Goal: Transaction & Acquisition: Purchase product/service

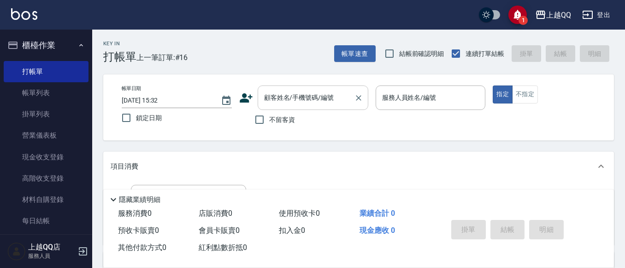
click at [262, 95] on input "顧客姓名/手機號碼/編號" at bounding box center [306, 97] width 89 height 16
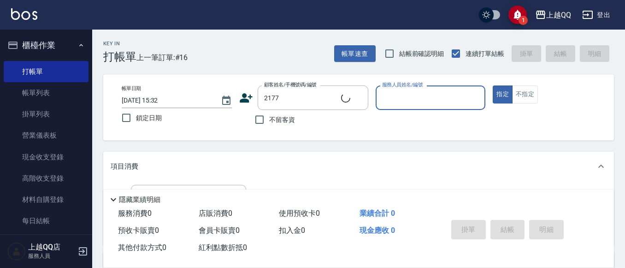
type input "[PERSON_NAME]/0987989581/2177"
type input "[PERSON_NAME]-8"
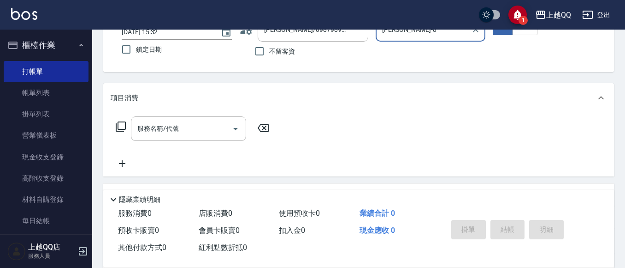
scroll to position [186, 0]
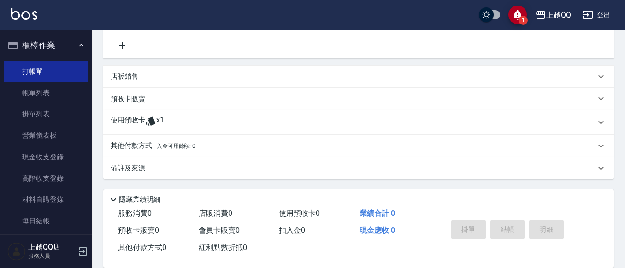
click at [256, 119] on div "使用預收卡 x1" at bounding box center [353, 122] width 485 height 14
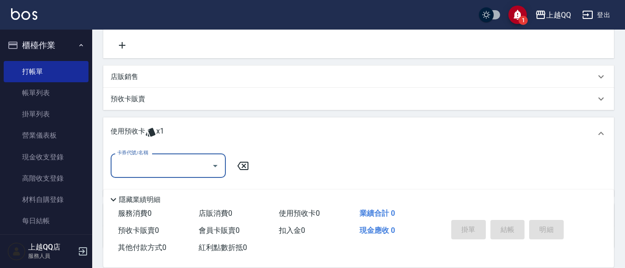
scroll to position [0, 0]
click at [206, 162] on input "卡券代號/名稱" at bounding box center [161, 165] width 93 height 16
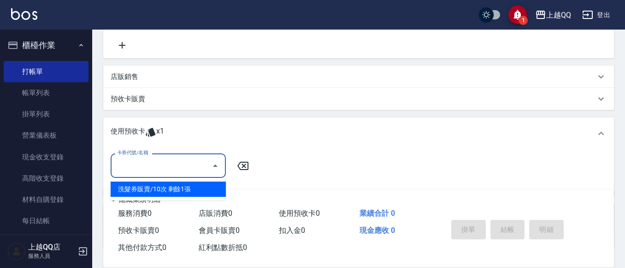
click at [213, 188] on div "洗髮券販賣/10次 剩餘1張" at bounding box center [168, 188] width 115 height 15
type input "洗髮券販賣/10次"
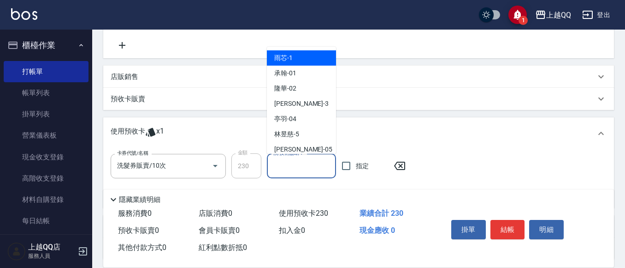
click at [281, 173] on input "洗-技術協助-1" at bounding box center [301, 166] width 61 height 16
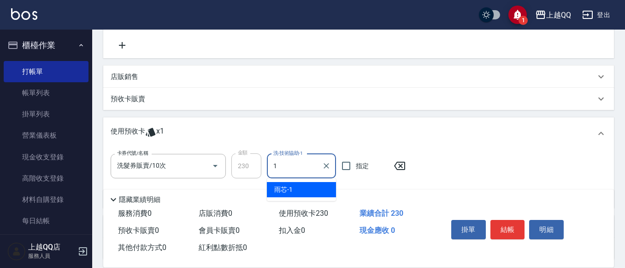
click at [315, 186] on div "雨芯 -1" at bounding box center [301, 189] width 69 height 15
type input "雨芯-1"
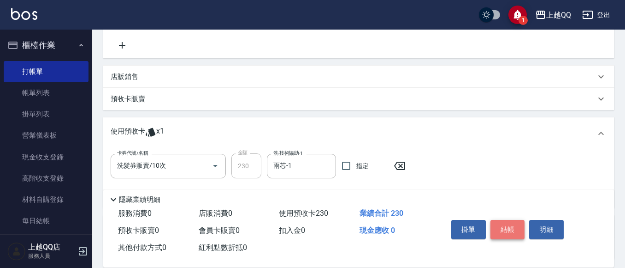
click at [500, 224] on button "結帳" at bounding box center [508, 229] width 35 height 19
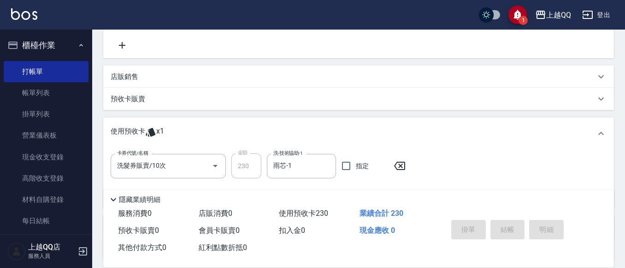
type input "[DATE] 16:16"
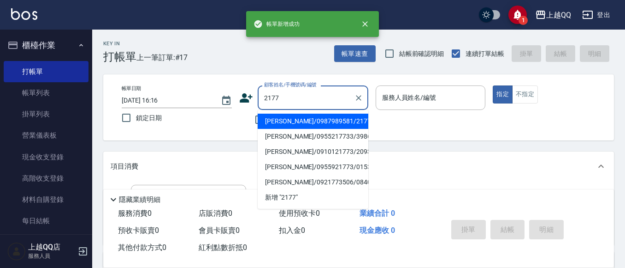
type input "[PERSON_NAME]/0987989581/2177"
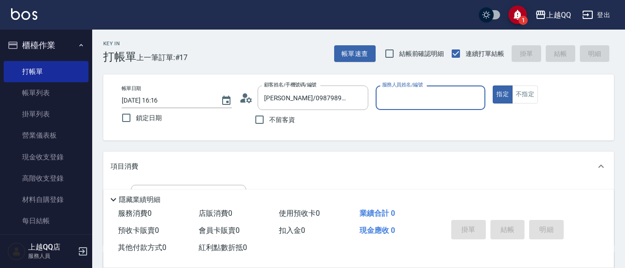
type input "[PERSON_NAME]-8"
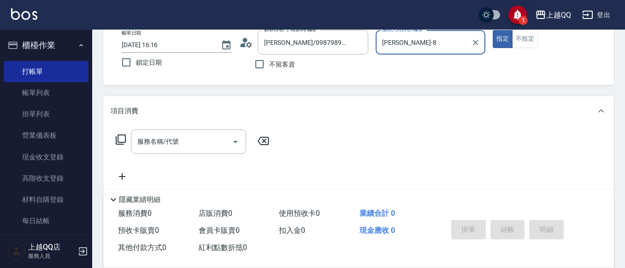
scroll to position [56, 0]
click at [118, 138] on icon at bounding box center [121, 139] width 10 height 10
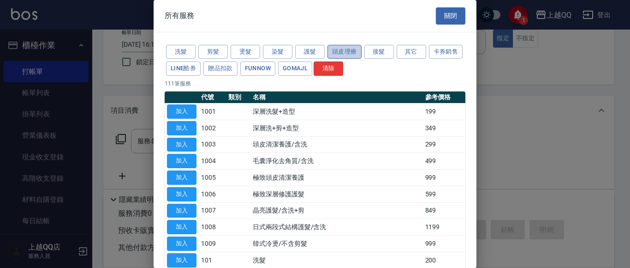
click at [345, 50] on button "頭皮理療" at bounding box center [345, 52] width 34 height 14
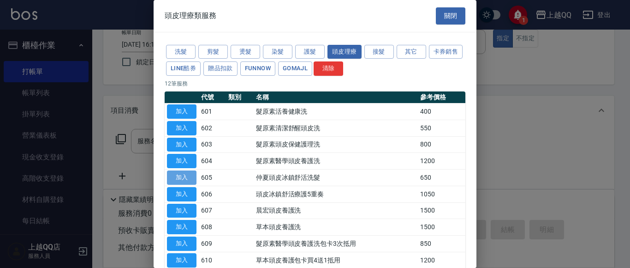
click at [184, 173] on button "加入" at bounding box center [182, 177] width 30 height 14
type input "[PERSON_NAME]頭皮冰鎮舒活洗髮(605)"
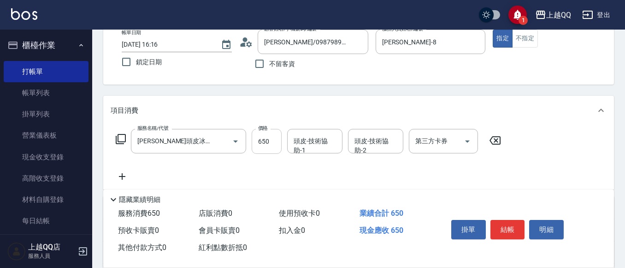
click at [281, 143] on input "650" at bounding box center [267, 141] width 30 height 25
click at [306, 151] on div "頭皮-技術協助-1" at bounding box center [314, 141] width 55 height 24
type input "750"
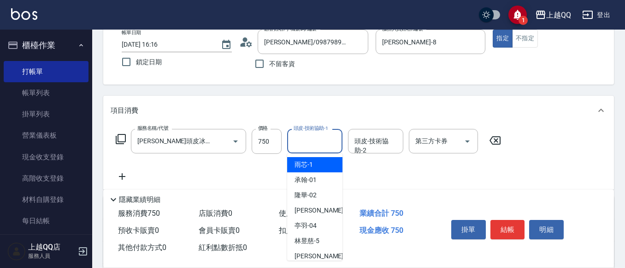
type input "1"
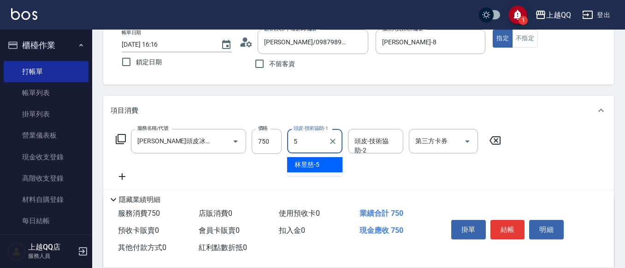
click at [298, 166] on span "[PERSON_NAME]5" at bounding box center [307, 165] width 25 height 10
type input "[PERSON_NAME]5"
click at [507, 225] on button "結帳" at bounding box center [508, 229] width 35 height 19
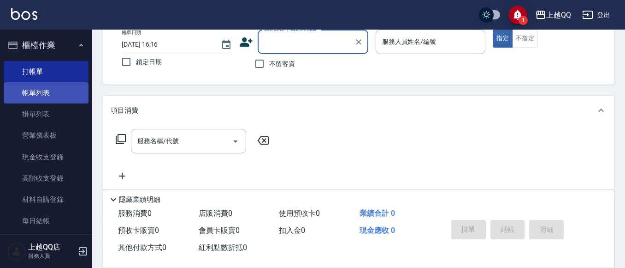
click at [50, 89] on link "帳單列表" at bounding box center [46, 92] width 85 height 21
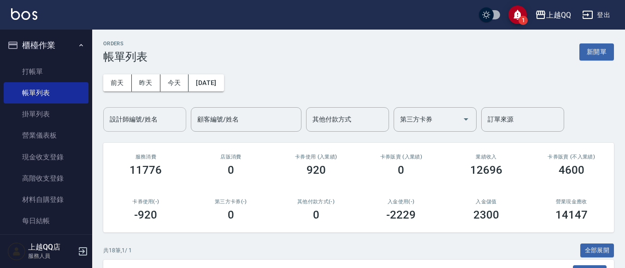
click at [160, 119] on input "設計師編號/姓名" at bounding box center [144, 119] width 75 height 16
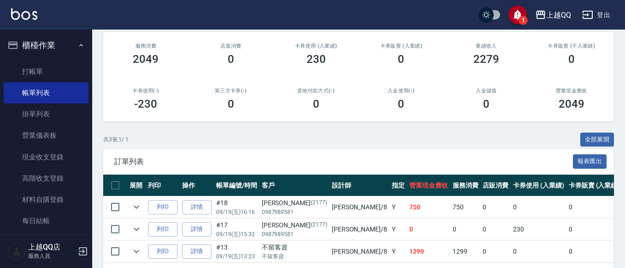
scroll to position [149, 0]
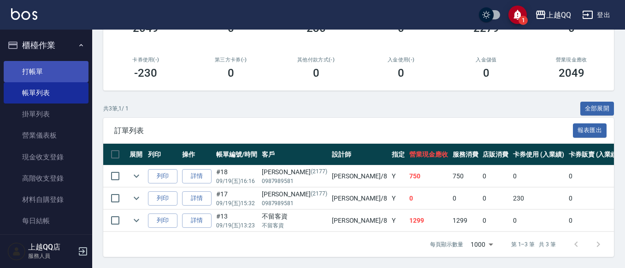
type input "[PERSON_NAME]-8"
click at [49, 71] on link "打帳單" at bounding box center [46, 71] width 85 height 21
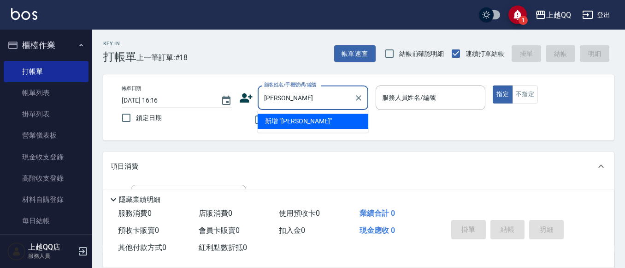
type input "[PERSON_NAME]"
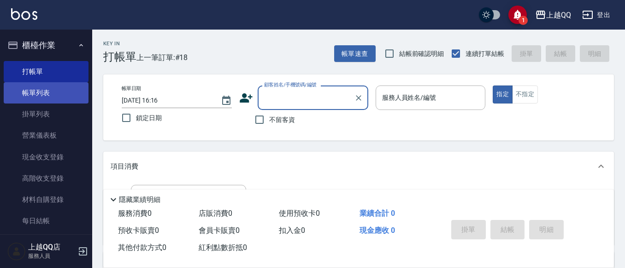
click at [47, 98] on link "帳單列表" at bounding box center [46, 92] width 85 height 21
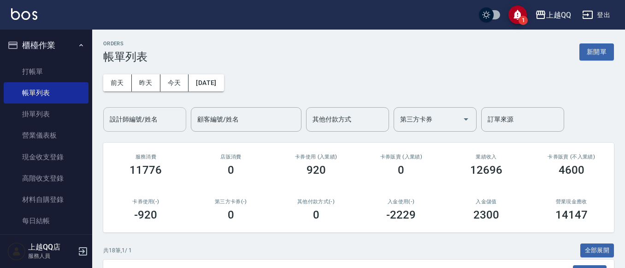
click at [118, 124] on input "設計師編號/姓名" at bounding box center [144, 119] width 75 height 16
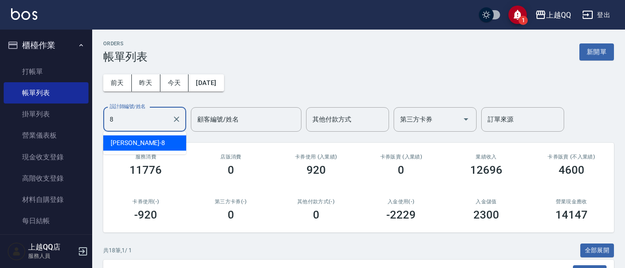
click at [130, 144] on div "[PERSON_NAME] -8" at bounding box center [144, 142] width 83 height 15
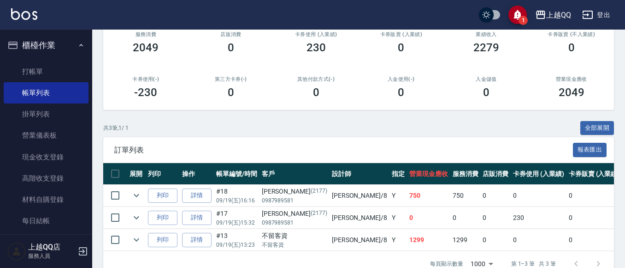
scroll to position [123, 0]
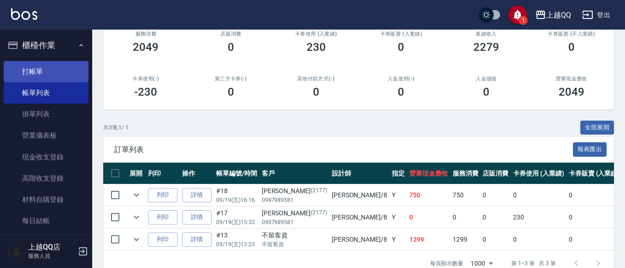
type input "[PERSON_NAME]-8"
click at [52, 77] on link "打帳單" at bounding box center [46, 71] width 85 height 21
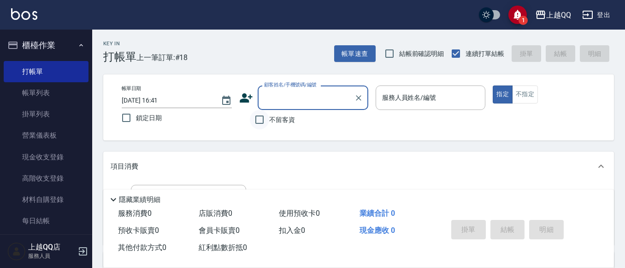
click at [254, 118] on input "不留客資" at bounding box center [259, 119] width 19 height 19
checkbox input "true"
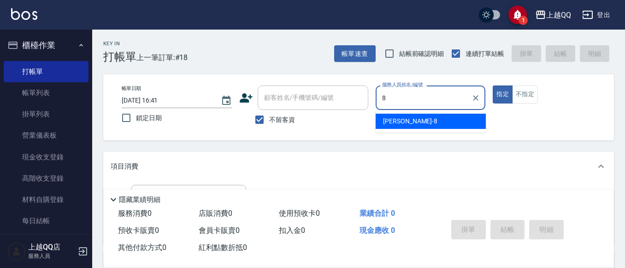
type input "[PERSON_NAME]-8"
type button "true"
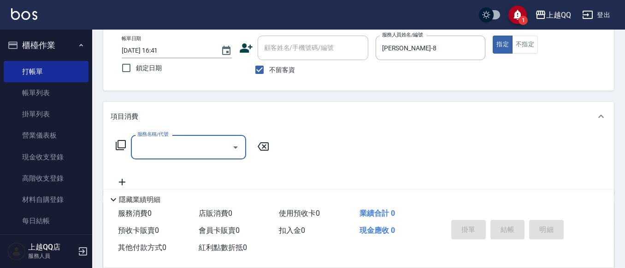
scroll to position [51, 0]
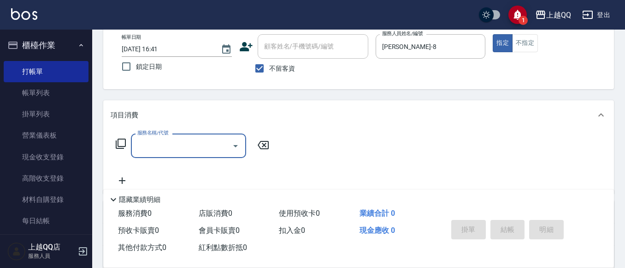
click at [117, 139] on icon at bounding box center [120, 143] width 11 height 11
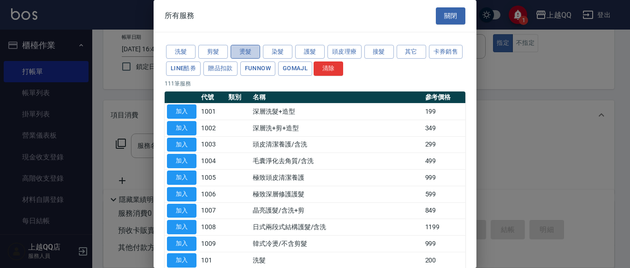
click at [242, 52] on button "燙髮" at bounding box center [246, 52] width 30 height 14
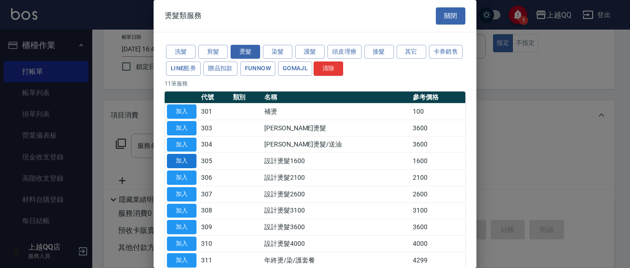
click at [186, 161] on button "加入" at bounding box center [182, 161] width 30 height 14
type input "設計燙髮1600(305)"
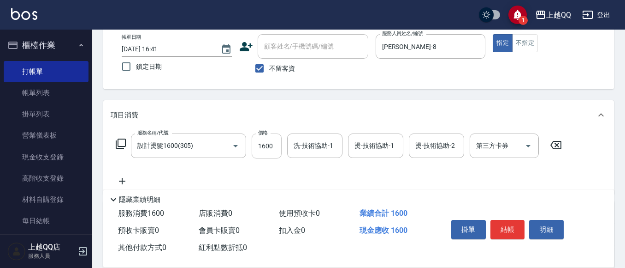
click at [274, 149] on input "1600" at bounding box center [267, 145] width 30 height 25
type input "1299"
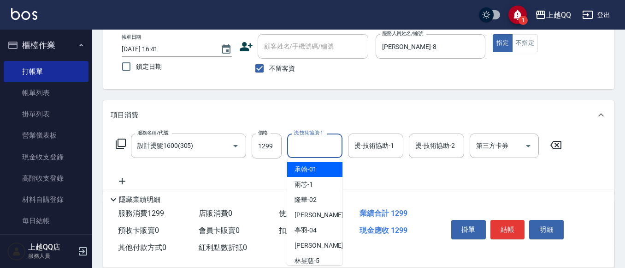
click at [311, 141] on div "洗-技術協助-1 洗-技術協助-1" at bounding box center [314, 145] width 55 height 24
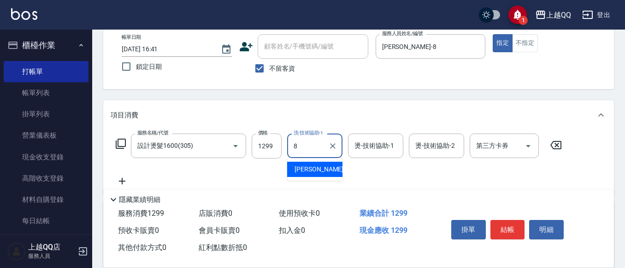
click at [329, 171] on div "[PERSON_NAME] -8" at bounding box center [314, 168] width 55 height 15
type input "[PERSON_NAME]-8"
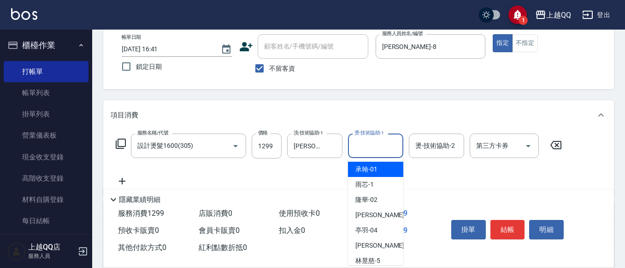
click at [388, 152] on input "燙-技術協助-1" at bounding box center [375, 145] width 47 height 16
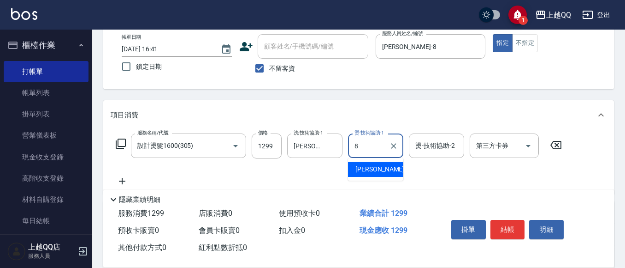
click at [386, 171] on div "[PERSON_NAME] -8" at bounding box center [375, 168] width 55 height 15
type input "[PERSON_NAME]-8"
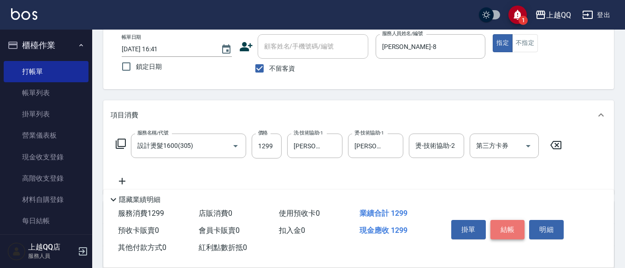
click at [506, 225] on button "結帳" at bounding box center [508, 229] width 35 height 19
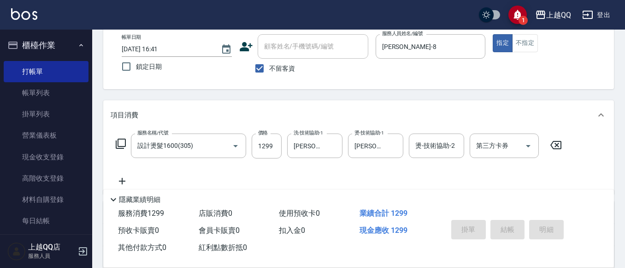
type input "[DATE] 16:42"
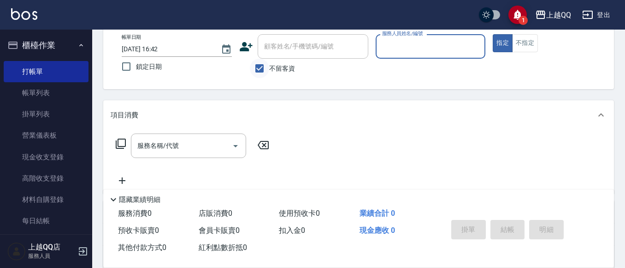
click at [264, 66] on input "不留客資" at bounding box center [259, 68] width 19 height 19
checkbox input "false"
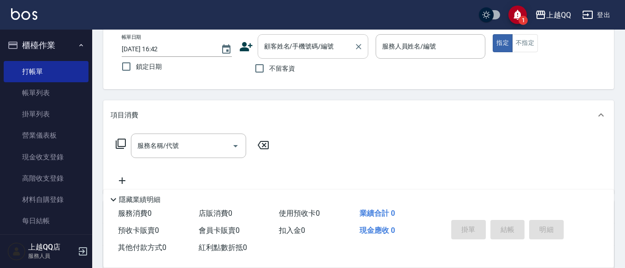
click at [273, 56] on div "顧客姓名/手機號碼/編號" at bounding box center [313, 46] width 111 height 24
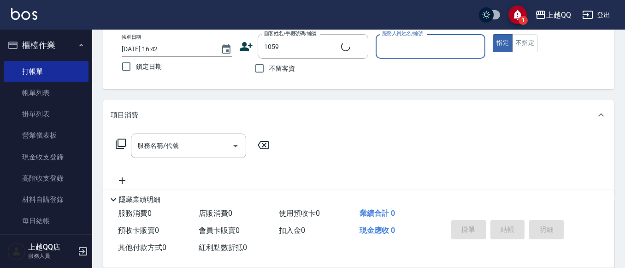
type input "[PERSON_NAME]/0952321345/1059"
type input "佩怡-3"
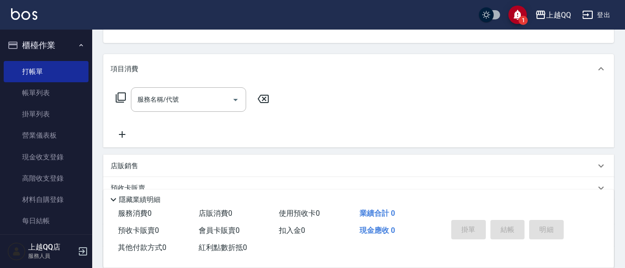
scroll to position [143, 0]
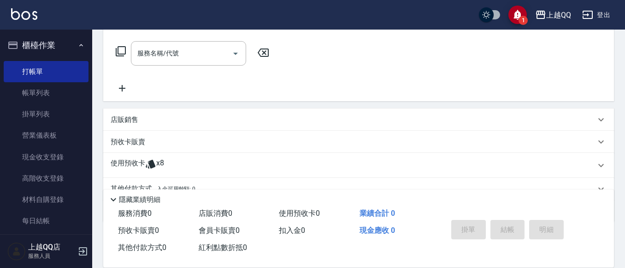
click at [165, 56] on div "服務名稱/代號 服務名稱/代號" at bounding box center [188, 53] width 115 height 24
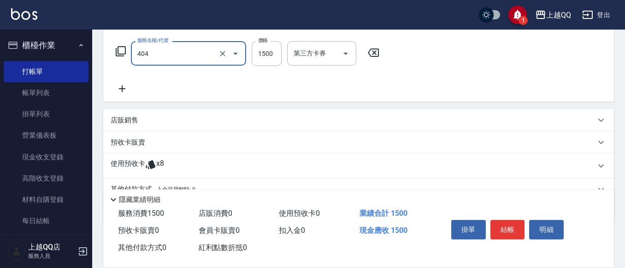
type input "設計染髮(404)"
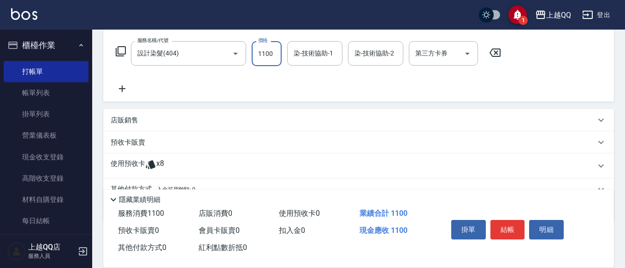
type input "1100"
type input "佩怡-3"
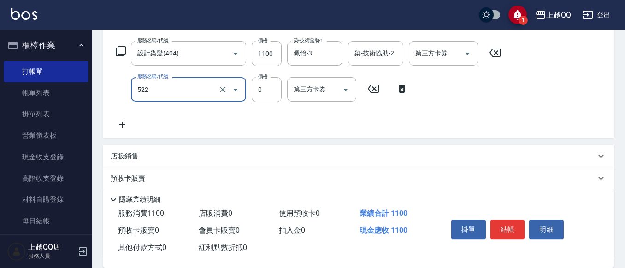
type input "免費護髮(522)"
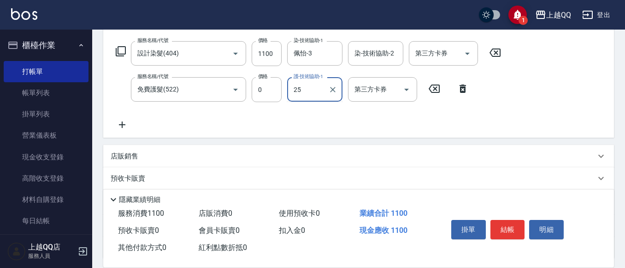
type input "[PERSON_NAME]-25"
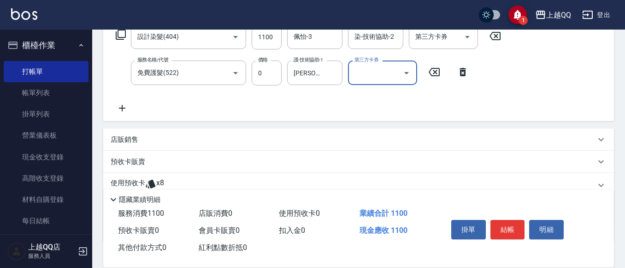
scroll to position [190, 0]
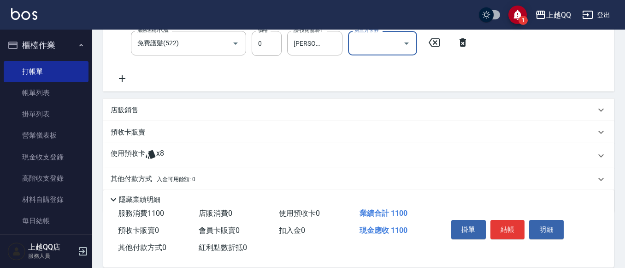
click at [144, 146] on div "使用預收卡 x8" at bounding box center [358, 155] width 511 height 25
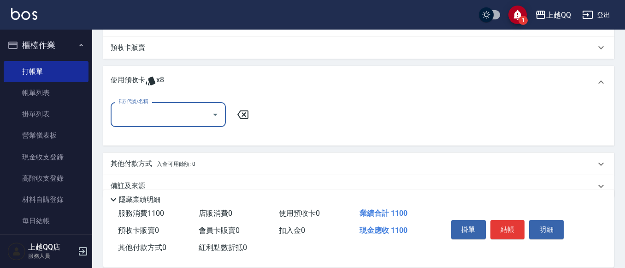
scroll to position [282, 0]
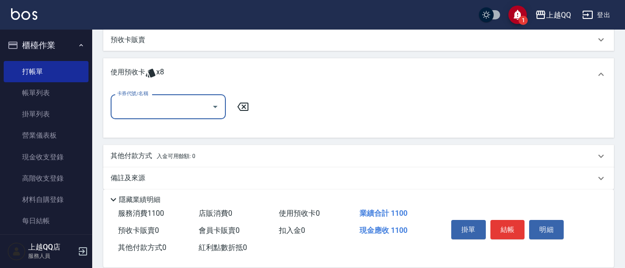
click at [223, 110] on div "卡券代號/名稱" at bounding box center [168, 106] width 115 height 24
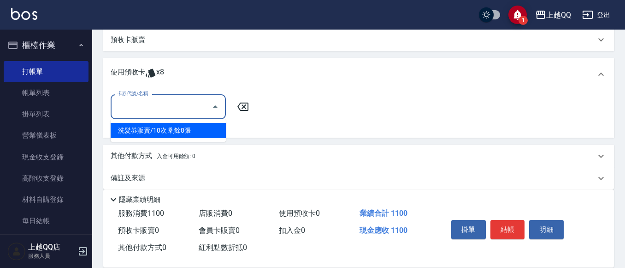
click at [203, 125] on div "洗髮券販賣/10次 剩餘8張" at bounding box center [168, 130] width 115 height 15
type input "洗髮券販賣/10次"
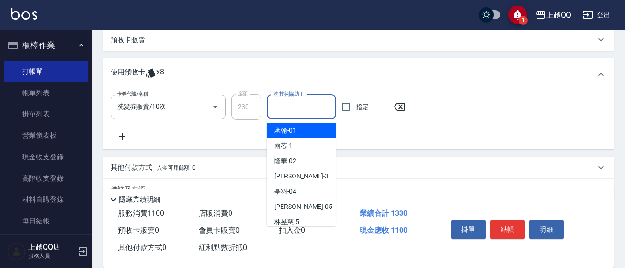
click at [298, 111] on input "洗-技術協助-1" at bounding box center [301, 107] width 61 height 16
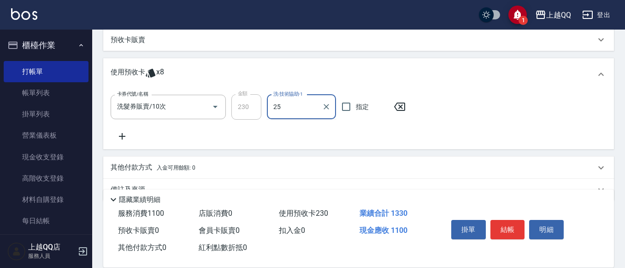
type input "[PERSON_NAME]-25"
click at [127, 131] on icon at bounding box center [122, 136] width 23 height 11
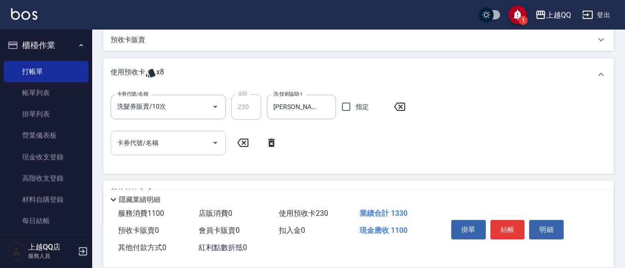
click at [214, 142] on icon "Open" at bounding box center [215, 143] width 5 height 2
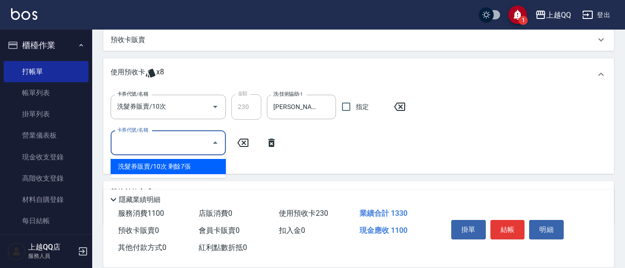
click at [212, 165] on div "洗髮券販賣/10次 剩餘7張" at bounding box center [168, 166] width 115 height 15
type input "洗髮券販賣/10次"
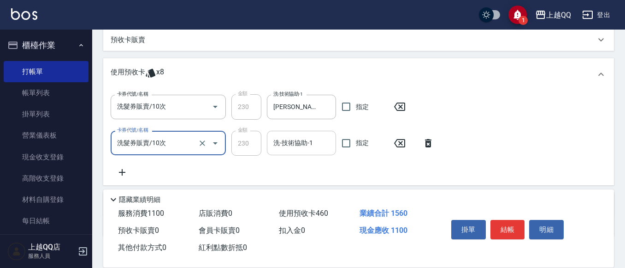
click at [299, 146] on input "洗-技術協助-1" at bounding box center [301, 143] width 61 height 16
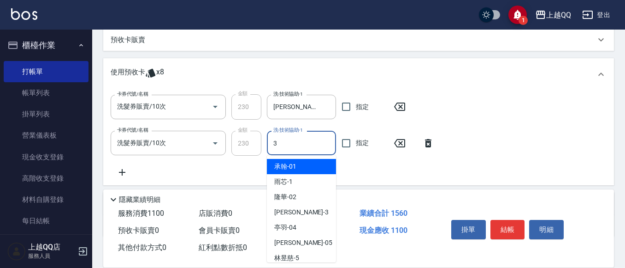
type input "佩怡-3"
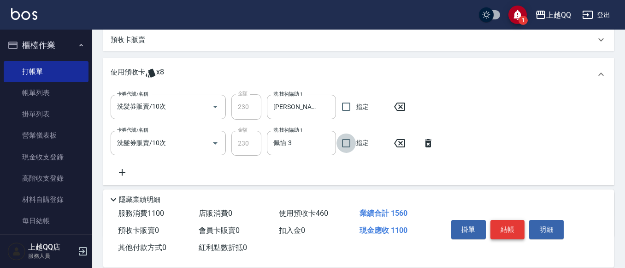
click at [505, 223] on button "結帳" at bounding box center [508, 229] width 35 height 19
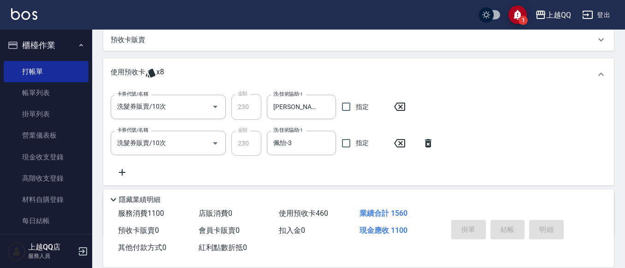
type input "[DATE] 17:02"
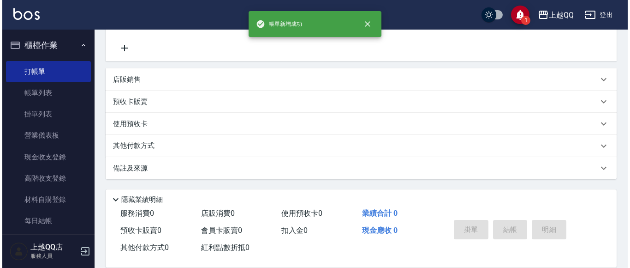
scroll to position [0, 0]
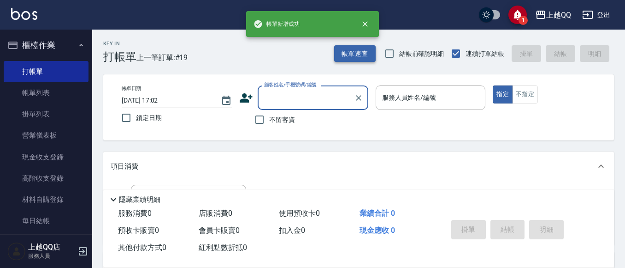
click at [348, 51] on button "帳單速查" at bounding box center [355, 53] width 42 height 17
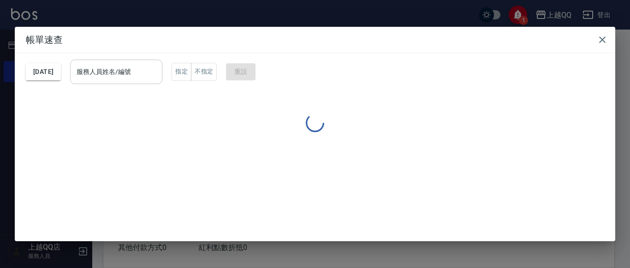
click at [137, 74] on input "服務人員姓名/編號" at bounding box center [116, 72] width 84 height 16
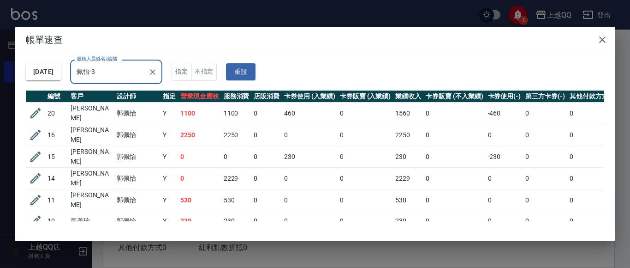
type input "佩怡-3"
click at [607, 31] on h2 "帳單速查" at bounding box center [315, 40] width 601 height 26
drag, startPoint x: 597, startPoint y: 38, endPoint x: 590, endPoint y: 42, distance: 7.7
click at [597, 38] on icon "button" at bounding box center [602, 39] width 11 height 11
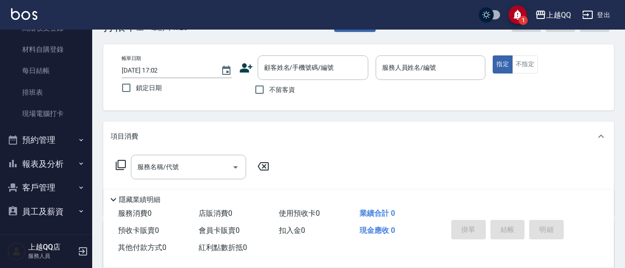
scroll to position [46, 0]
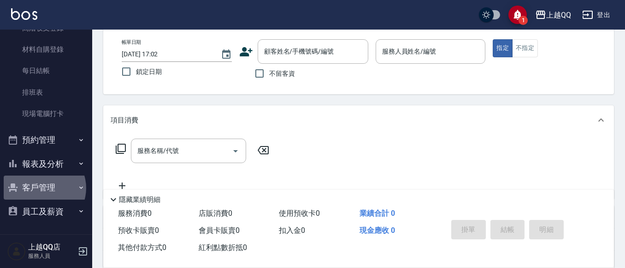
click at [43, 188] on button "客戶管理" at bounding box center [46, 187] width 85 height 24
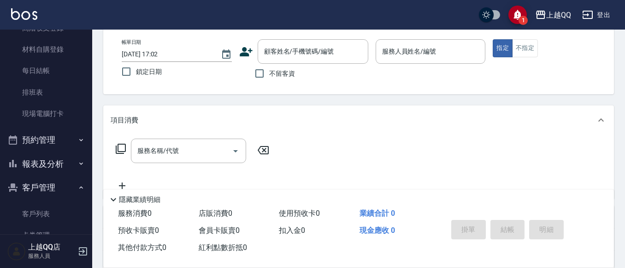
scroll to position [221, 0]
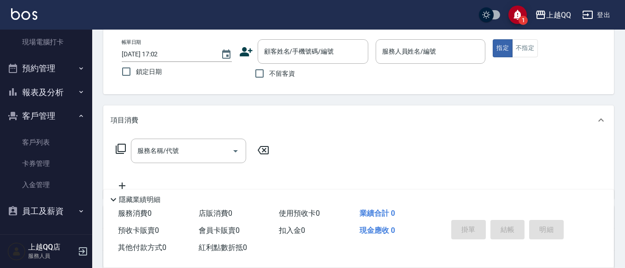
click at [57, 111] on button "客戶管理" at bounding box center [46, 116] width 85 height 24
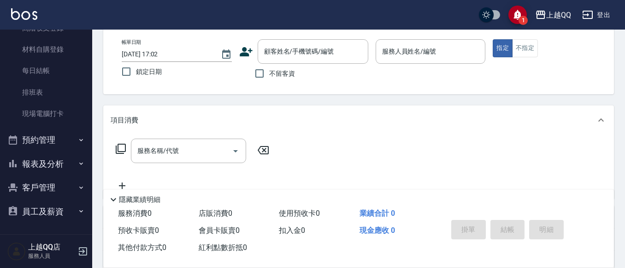
scroll to position [150, 0]
click at [51, 164] on button "報表及分析" at bounding box center [46, 164] width 85 height 24
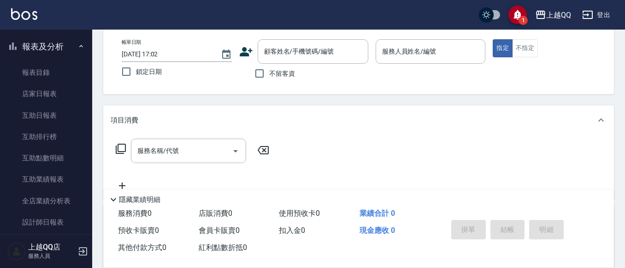
scroll to position [288, 0]
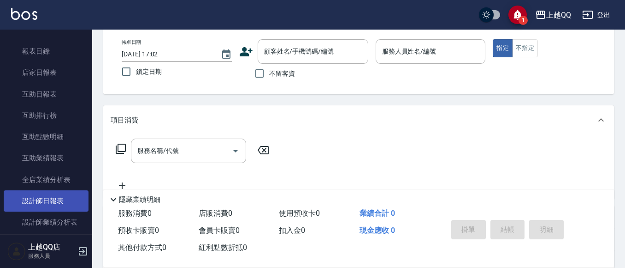
click at [60, 196] on link "設計師日報表" at bounding box center [46, 200] width 85 height 21
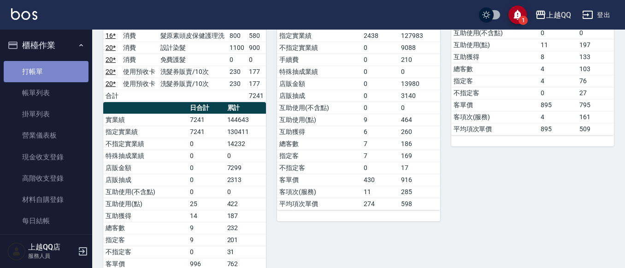
click at [52, 73] on link "打帳單" at bounding box center [46, 71] width 85 height 21
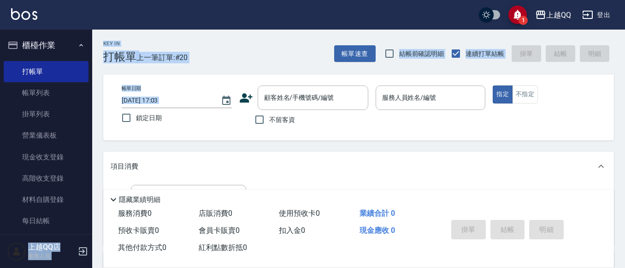
drag, startPoint x: 92, startPoint y: 75, endPoint x: 98, endPoint y: 101, distance: 26.5
click at [98, 101] on div "1 上越QQ 登出 櫃檯作業 打帳單 帳單列表 掛單列表 營業儀表板 現金收支登錄 高階收支登錄 材料自購登錄 每日結帳 排班表 現場電腦打卡 預約管理 預約…" at bounding box center [312, 225] width 625 height 451
click at [103, 107] on div "Key In 打帳單 上一筆訂單:#20 帳單速查 結帳前確認明細 連續打單結帳 掛單 結帳 明細 帳單日期 [DATE] 17:03 鎖定日期 顧客姓名/手…" at bounding box center [358, 241] width 533 height 422
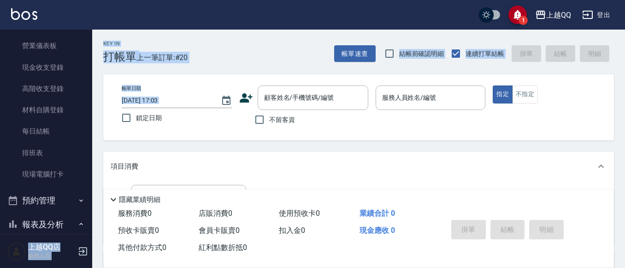
scroll to position [135, 0]
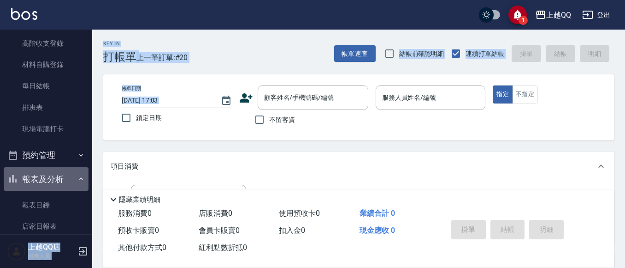
click at [59, 174] on button "報表及分析" at bounding box center [46, 179] width 85 height 24
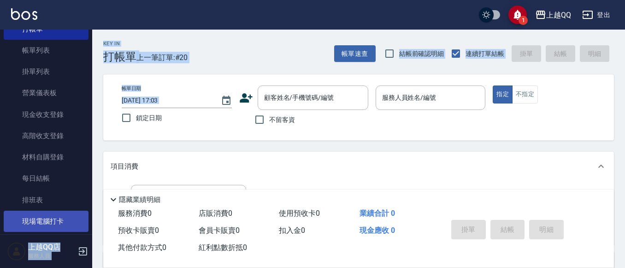
scroll to position [0, 0]
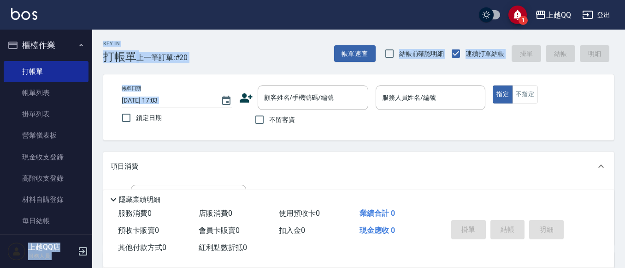
click at [279, 51] on div "Key In 打帳單 上一筆訂單:#20 帳單速查 結帳前確認明細 連續打單結帳 掛單 結帳 明細" at bounding box center [353, 47] width 522 height 34
click at [338, 48] on button "帳單速查" at bounding box center [355, 53] width 42 height 17
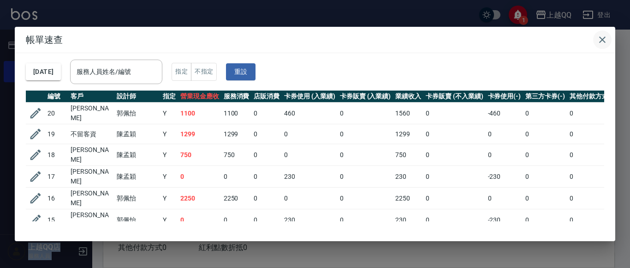
click at [602, 38] on icon "button" at bounding box center [602, 39] width 6 height 6
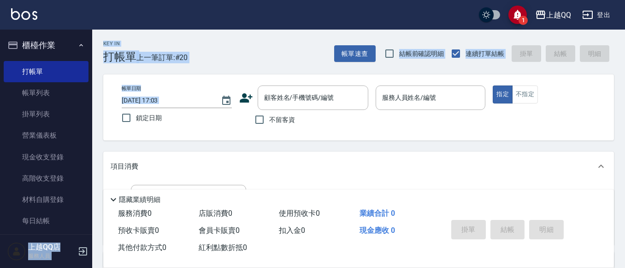
click at [293, 45] on div "Key In 打帳單 上一筆訂單:#20 帳單速查 結帳前確認明細 連續打單結帳 掛單 結帳 明細" at bounding box center [353, 47] width 522 height 34
click at [43, 73] on link "打帳單" at bounding box center [46, 71] width 85 height 21
click at [36, 92] on link "帳單列表" at bounding box center [46, 92] width 85 height 21
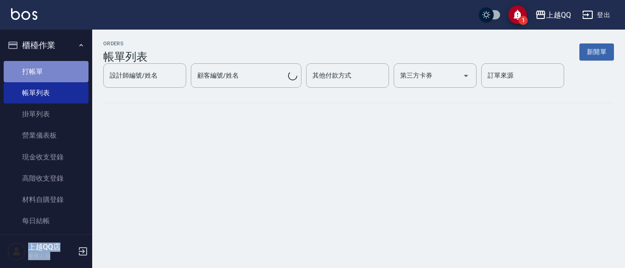
click at [51, 75] on link "打帳單" at bounding box center [46, 71] width 85 height 21
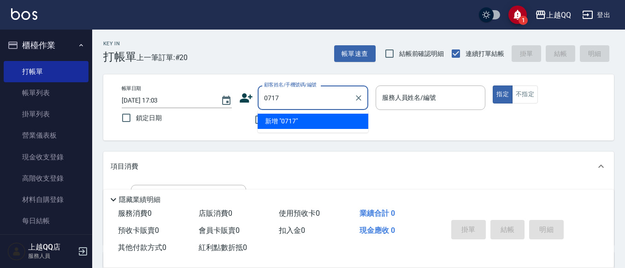
type input "0717"
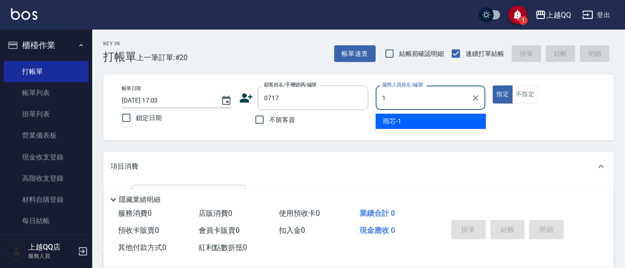
type input "雨芯-1"
type button "true"
type input "[PERSON_NAME]/0935339202/0717"
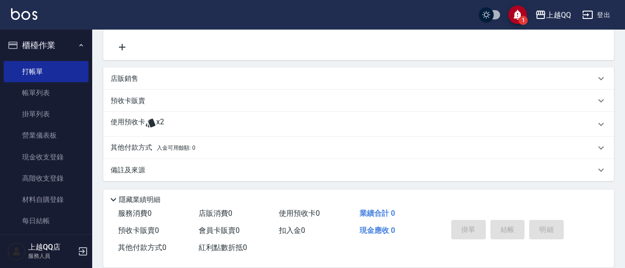
scroll to position [186, 0]
click at [304, 116] on div "使用預收卡 x2" at bounding box center [358, 122] width 511 height 25
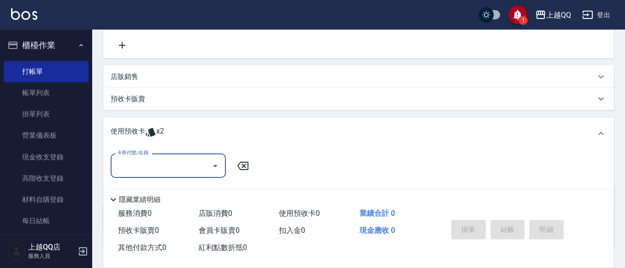
scroll to position [0, 0]
click at [218, 165] on icon "Open" at bounding box center [215, 165] width 11 height 11
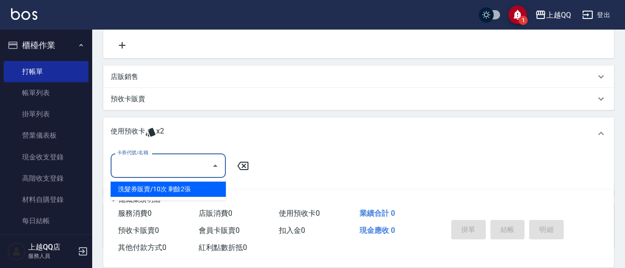
click at [211, 185] on div "洗髮券販賣/10次 剩餘2張" at bounding box center [168, 188] width 115 height 15
type input "洗髮券販賣/10次"
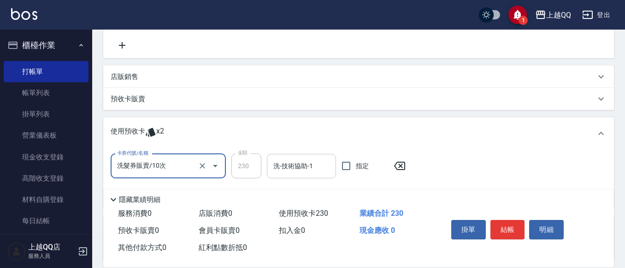
click at [275, 164] on input "洗-技術協助-1" at bounding box center [301, 166] width 61 height 16
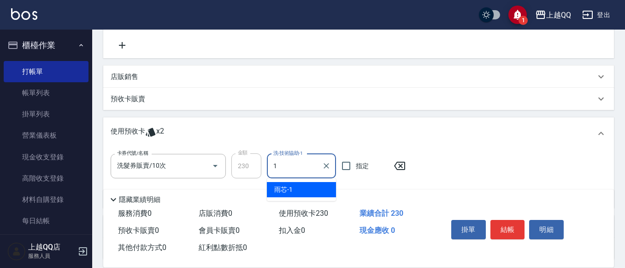
type input "雨芯-1"
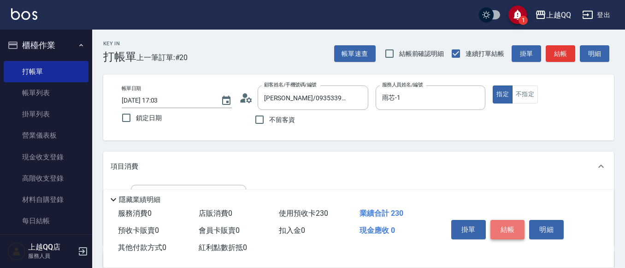
click at [501, 220] on button "結帳" at bounding box center [508, 229] width 35 height 19
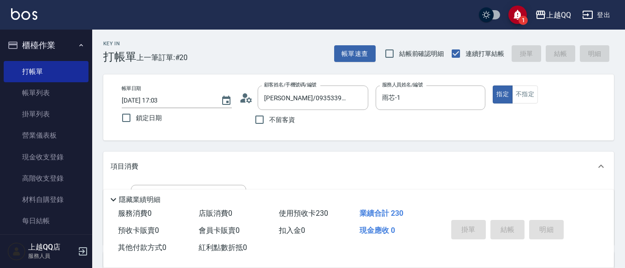
type input "[DATE] 17:29"
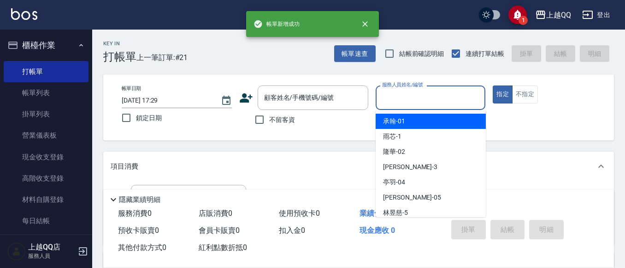
click at [438, 94] on input "服務人員姓名/編號" at bounding box center [431, 97] width 102 height 16
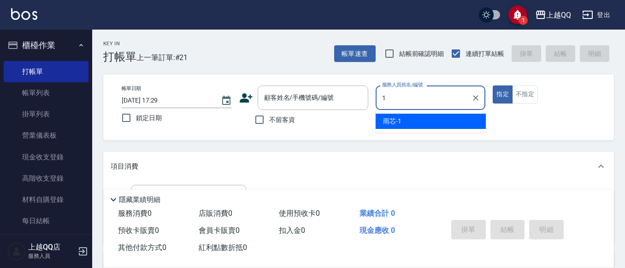
type input "雨芯-1"
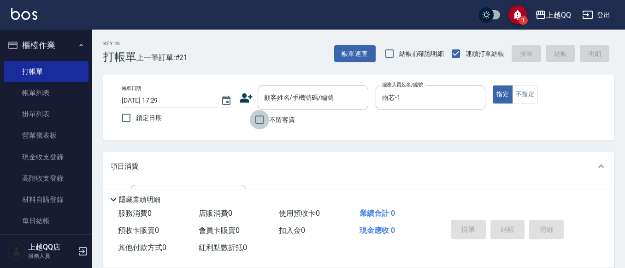
click at [262, 113] on input "不留客資" at bounding box center [259, 119] width 19 height 19
checkbox input "true"
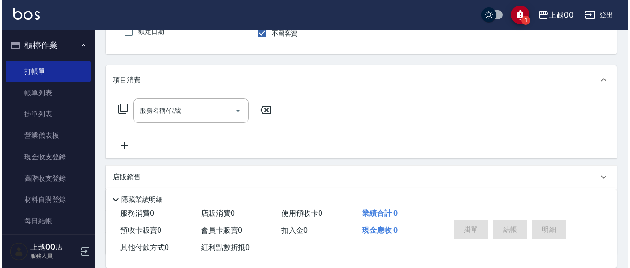
scroll to position [138, 0]
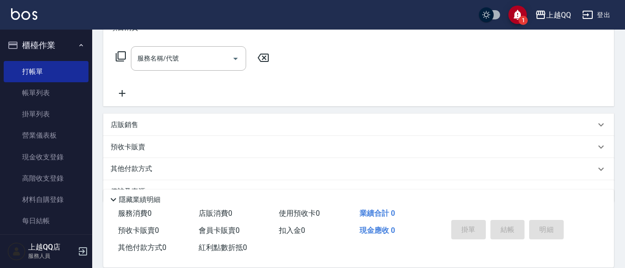
click at [124, 58] on icon at bounding box center [120, 56] width 11 height 11
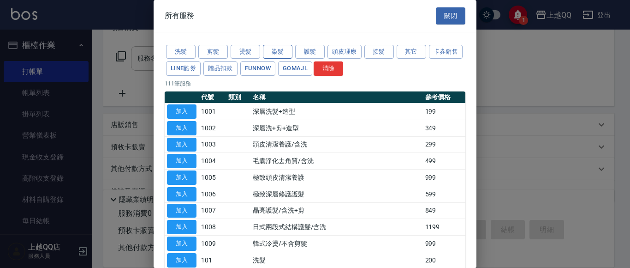
click at [278, 55] on button "染髮" at bounding box center [278, 52] width 30 height 14
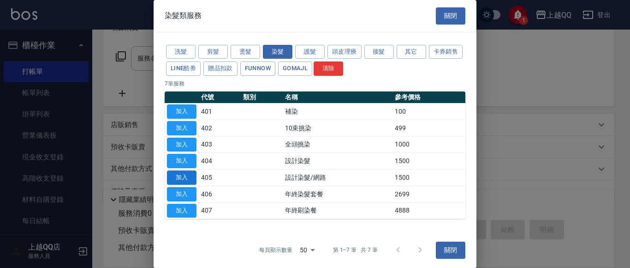
click at [189, 172] on button "加入" at bounding box center [182, 177] width 30 height 14
type input "設計染髮/網路(405)"
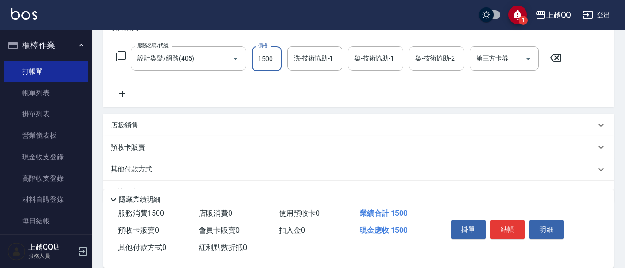
click at [274, 63] on input "1500" at bounding box center [267, 58] width 30 height 25
type input "999"
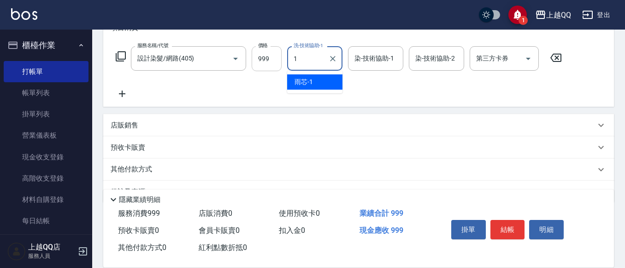
type input "雨芯-1"
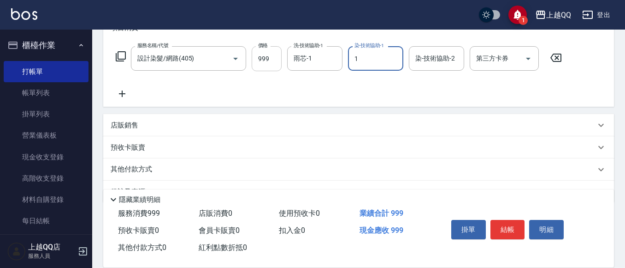
type input "雨芯-1"
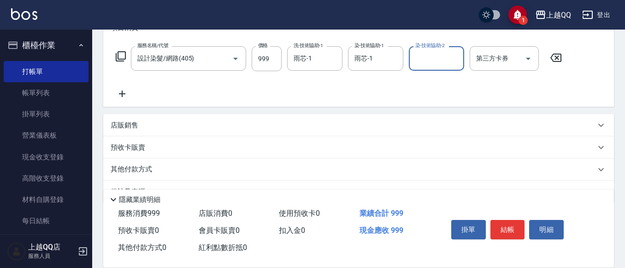
click at [117, 56] on icon at bounding box center [120, 56] width 11 height 11
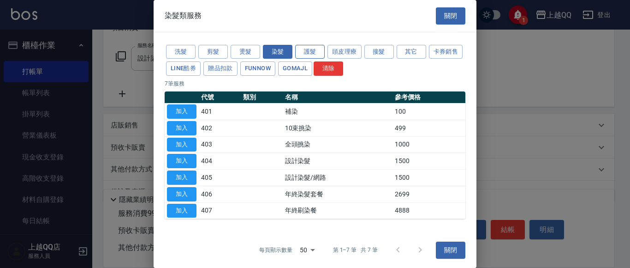
click at [305, 48] on button "護髮" at bounding box center [310, 52] width 30 height 14
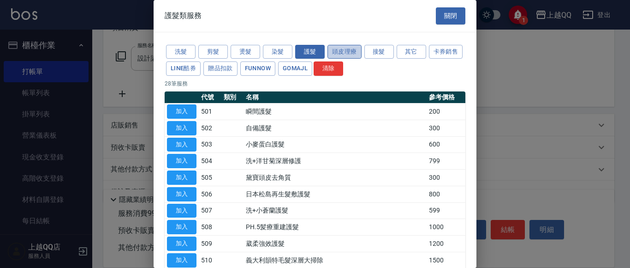
click at [350, 51] on button "頭皮理療" at bounding box center [345, 52] width 34 height 14
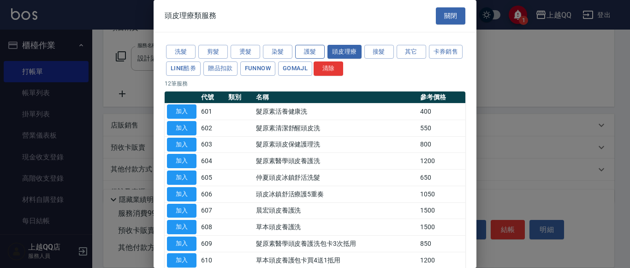
click at [318, 53] on button "護髮" at bounding box center [310, 52] width 30 height 14
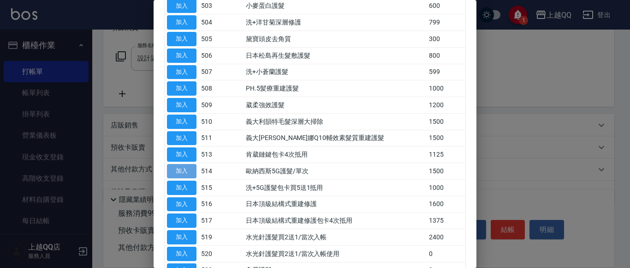
click at [181, 173] on button "加入" at bounding box center [182, 171] width 30 height 14
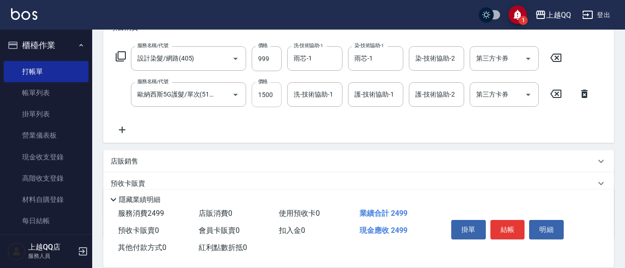
click at [269, 96] on input "1500" at bounding box center [267, 94] width 30 height 25
type input "999"
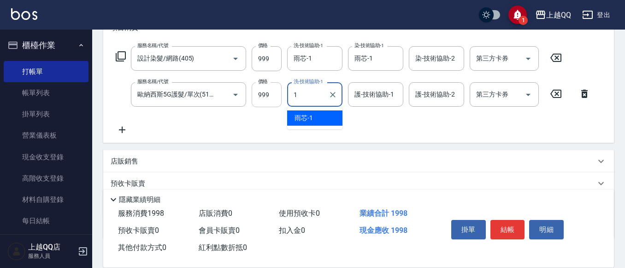
type input "雨芯-1"
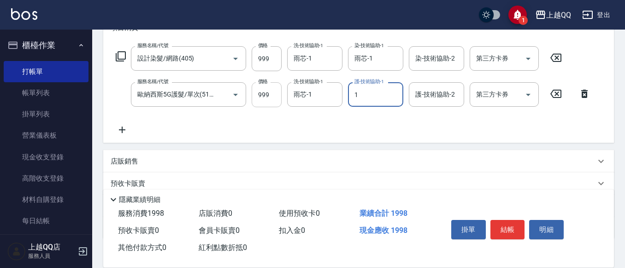
type input "雨芯-1"
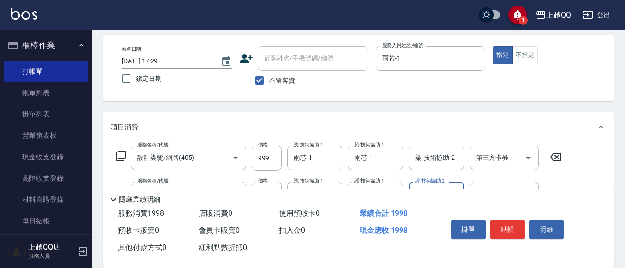
scroll to position [0, 0]
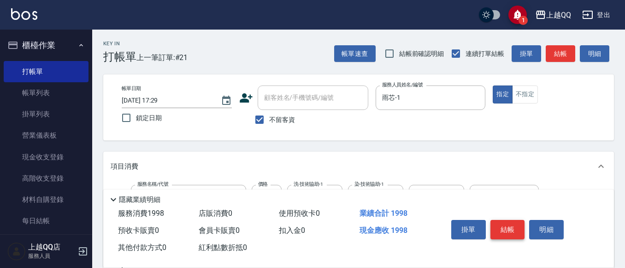
click at [507, 227] on button "結帳" at bounding box center [508, 229] width 35 height 19
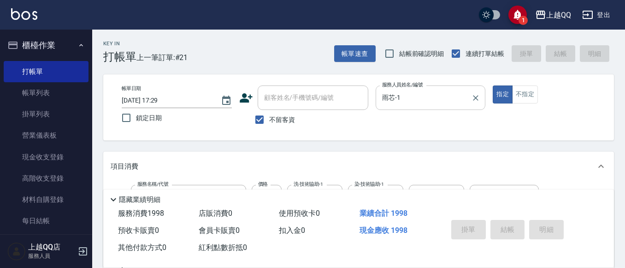
type input "[DATE] 17:30"
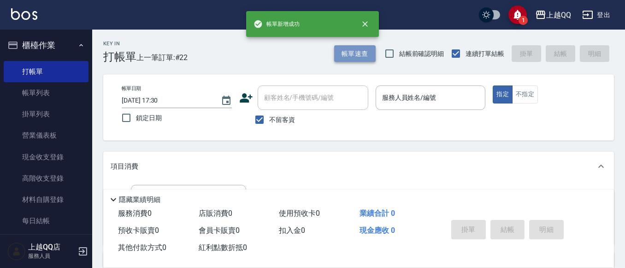
click at [352, 55] on button "帳單速查" at bounding box center [355, 53] width 42 height 17
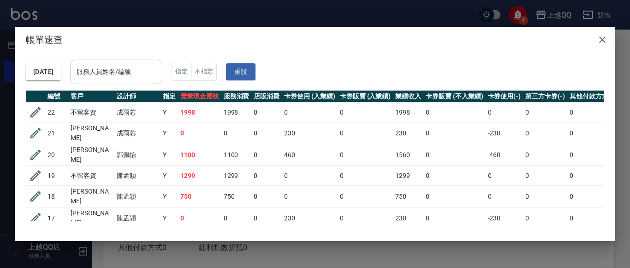
click at [161, 81] on div "服務人員姓名/編號" at bounding box center [116, 72] width 92 height 24
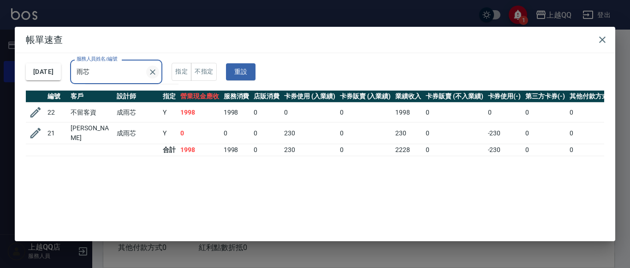
type input "雨"
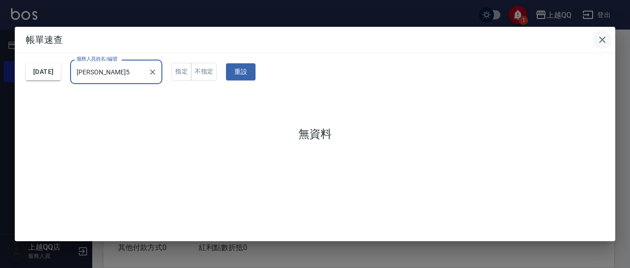
type input "[PERSON_NAME]5"
click at [604, 37] on icon "button" at bounding box center [602, 39] width 11 height 11
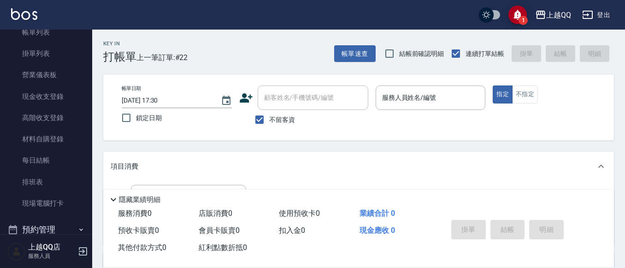
scroll to position [150, 0]
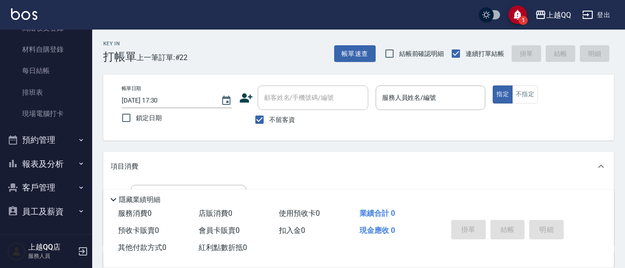
click at [53, 165] on button "報表及分析" at bounding box center [46, 164] width 85 height 24
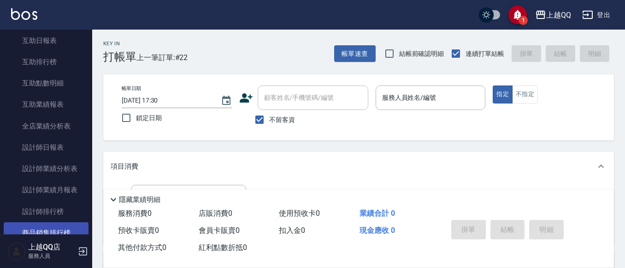
scroll to position [381, 0]
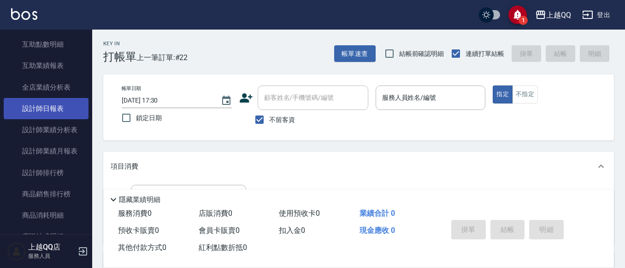
click at [70, 113] on link "設計師日報表" at bounding box center [46, 108] width 85 height 21
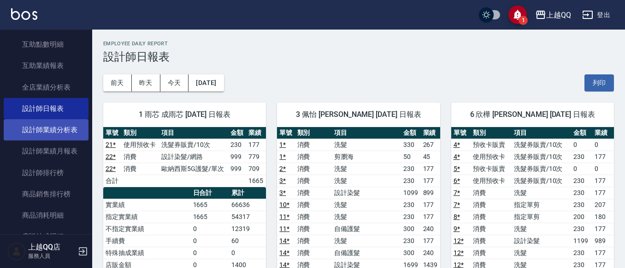
click at [50, 128] on link "設計師業績分析表" at bounding box center [46, 129] width 85 height 21
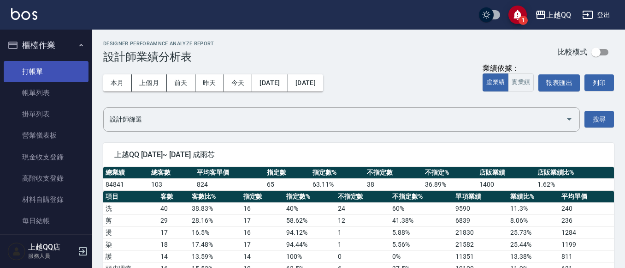
click at [67, 62] on link "打帳單" at bounding box center [46, 71] width 85 height 21
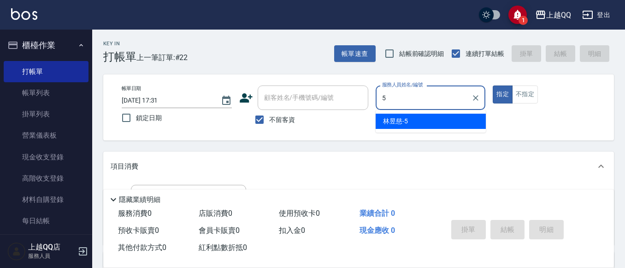
type input "5"
type button "true"
type input "[PERSON_NAME]5"
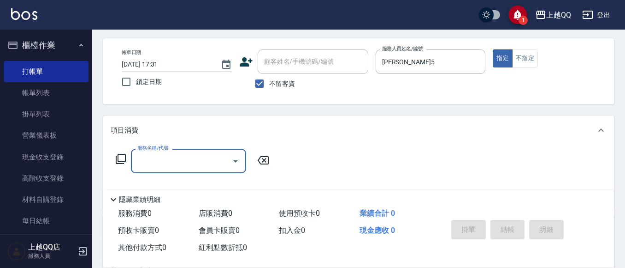
scroll to position [46, 0]
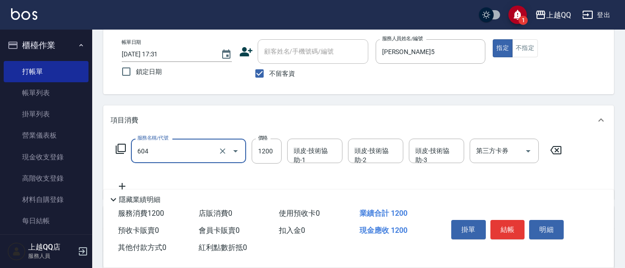
type input "髮原素醫學頭皮養護洗(604)"
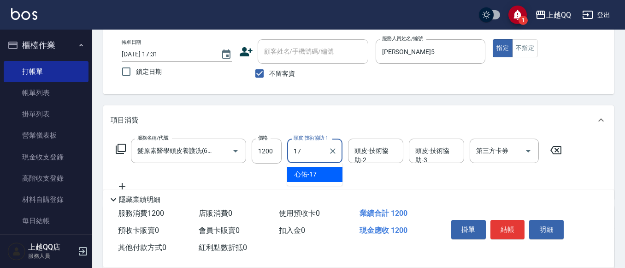
type input "心佑-17"
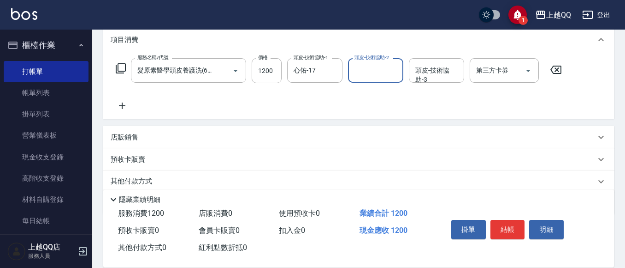
scroll to position [138, 0]
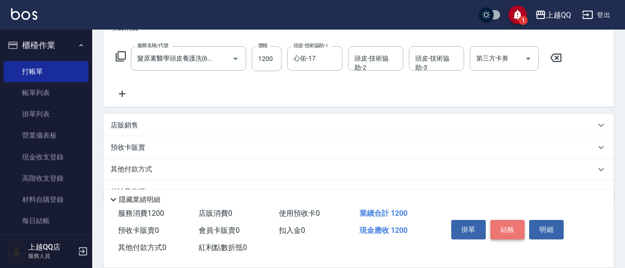
click at [511, 222] on button "結帳" at bounding box center [508, 229] width 35 height 19
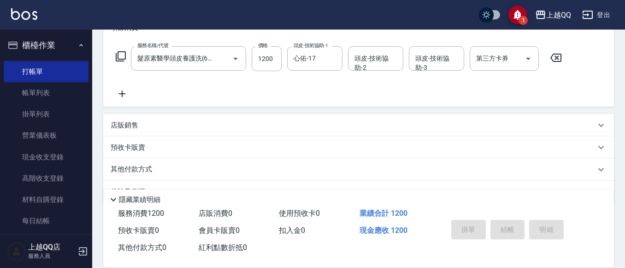
type input "[DATE] 17:47"
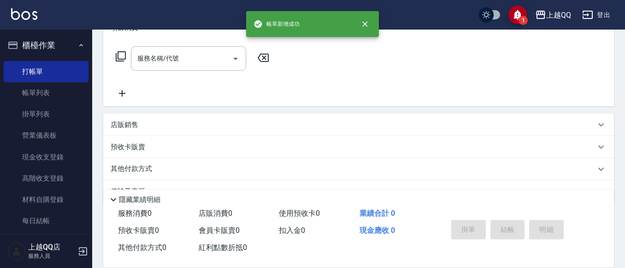
scroll to position [0, 0]
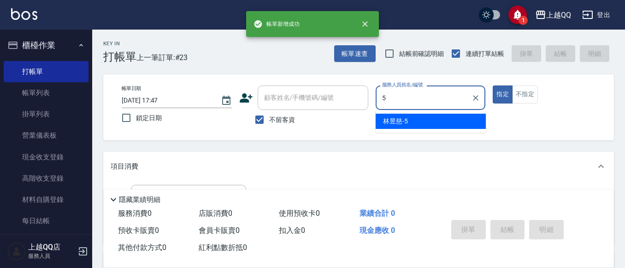
type input "[PERSON_NAME]5"
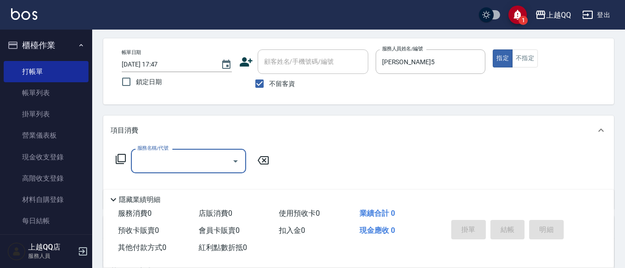
scroll to position [46, 0]
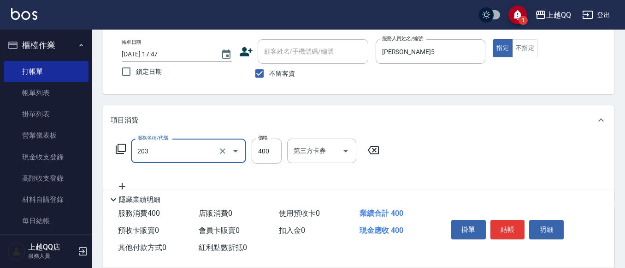
type input "指定單剪(203)"
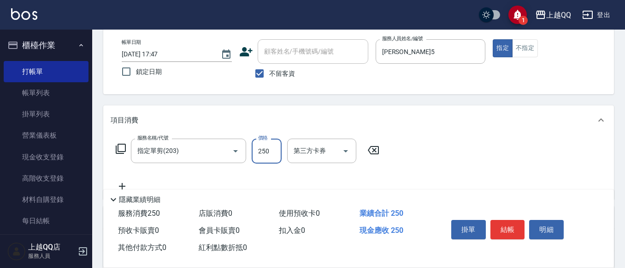
type input "250"
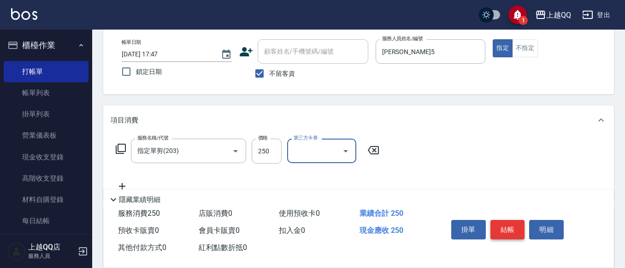
click at [504, 221] on button "結帳" at bounding box center [508, 229] width 35 height 19
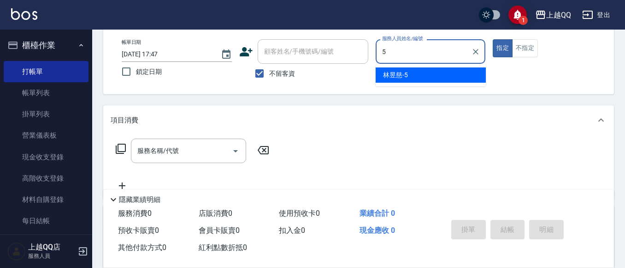
type input "[PERSON_NAME]5"
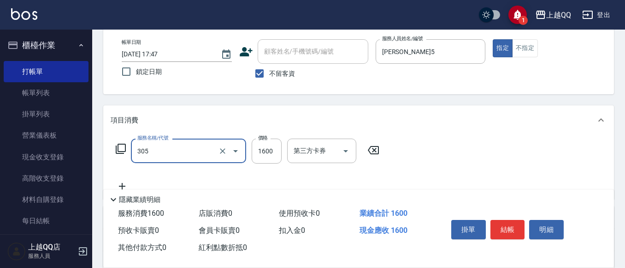
type input "設計燙髮1600(305)"
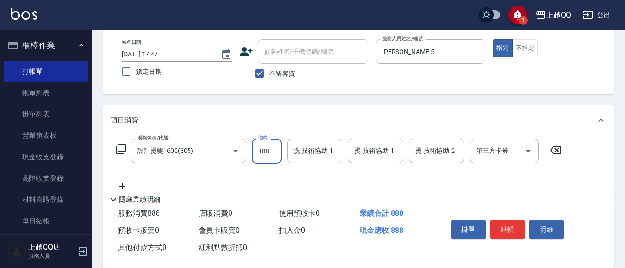
type input "888"
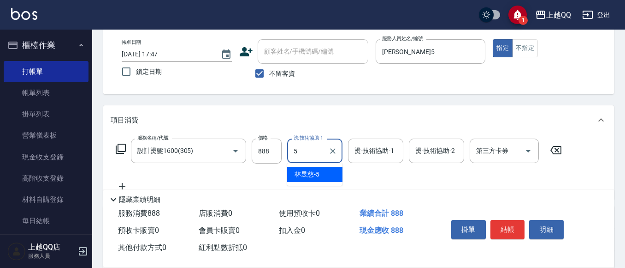
type input "[PERSON_NAME]5"
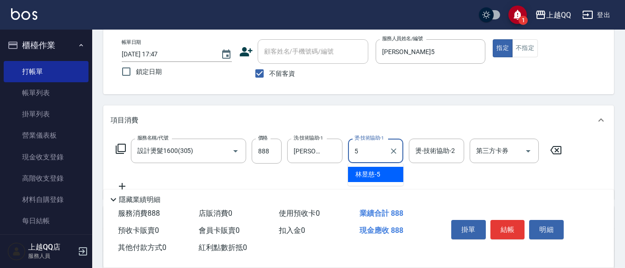
type input "[PERSON_NAME]5"
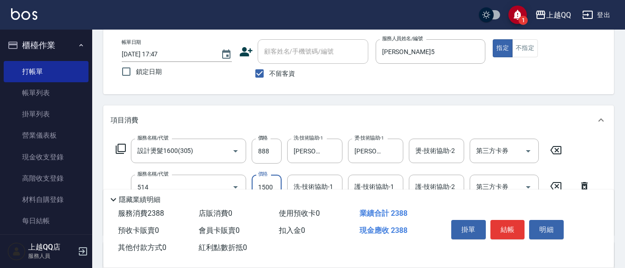
type input "歐納西斯5G護髮/單次(514)"
type input "999"
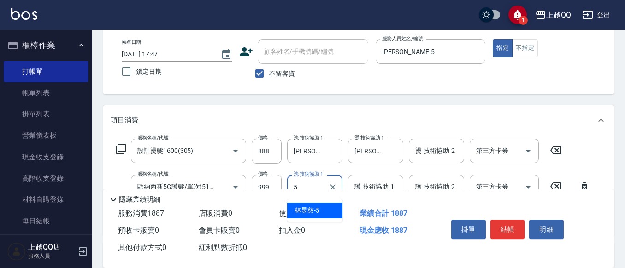
type input "[PERSON_NAME]5"
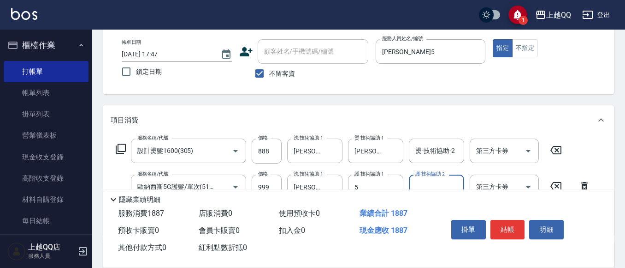
type input "[PERSON_NAME]5"
click at [506, 222] on button "結帳" at bounding box center [508, 229] width 35 height 19
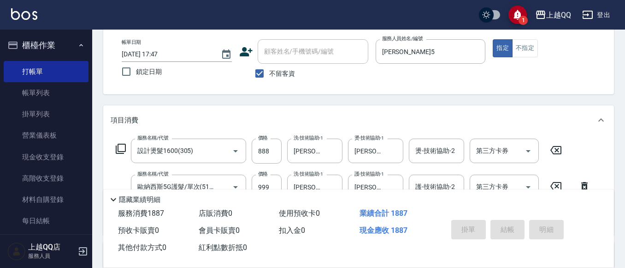
type input "[DATE] 17:48"
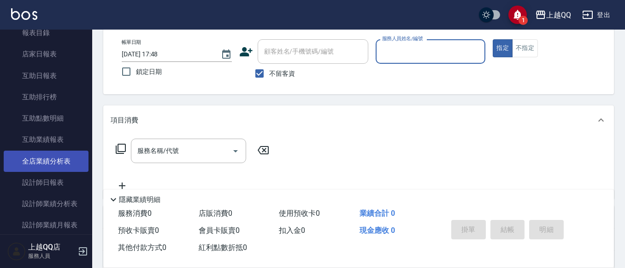
scroll to position [323, 0]
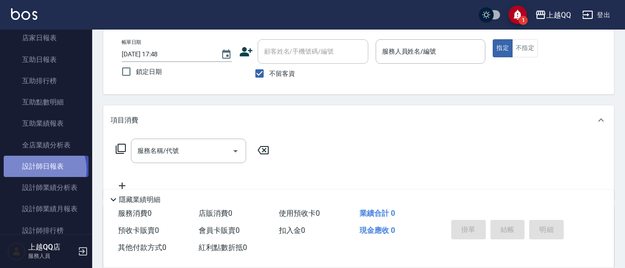
click at [41, 169] on link "設計師日報表" at bounding box center [46, 165] width 85 height 21
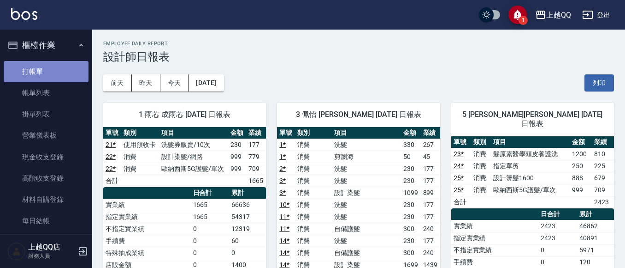
click at [58, 70] on link "打帳單" at bounding box center [46, 71] width 85 height 21
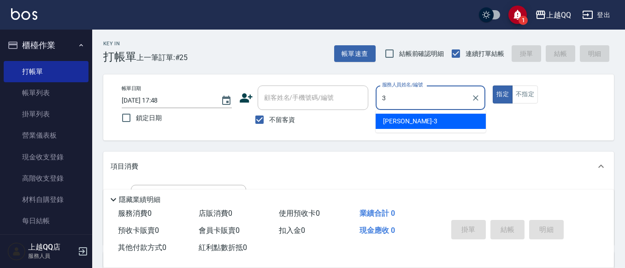
type input "3"
type button "true"
type input "佩怡-3"
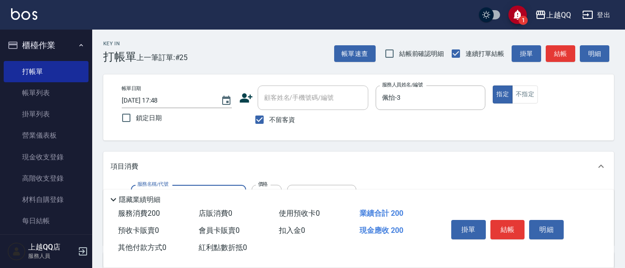
type input "洗髮(101)"
click at [531, 98] on button "不指定" at bounding box center [525, 94] width 26 height 18
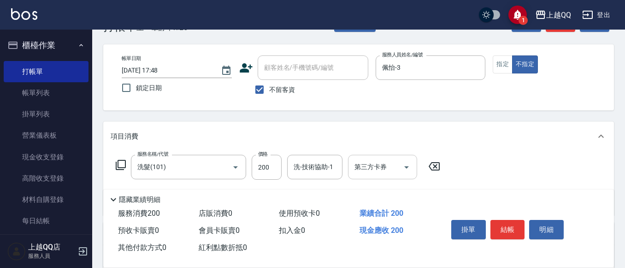
scroll to position [46, 0]
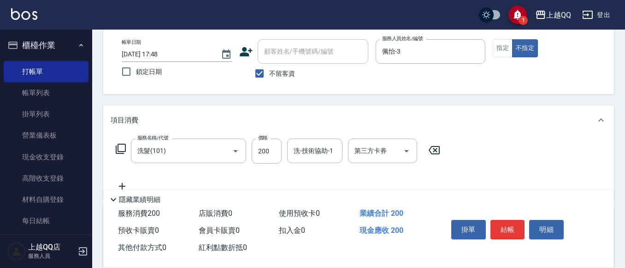
click at [256, 126] on div "項目消費" at bounding box center [358, 120] width 511 height 30
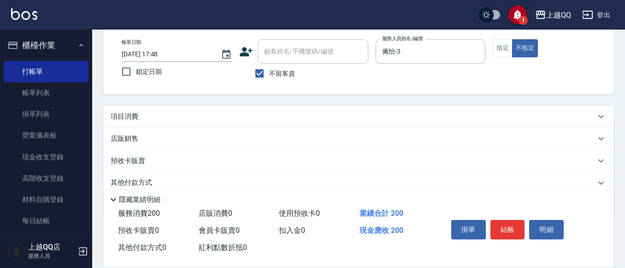
click at [130, 114] on p "項目消費" at bounding box center [125, 117] width 28 height 10
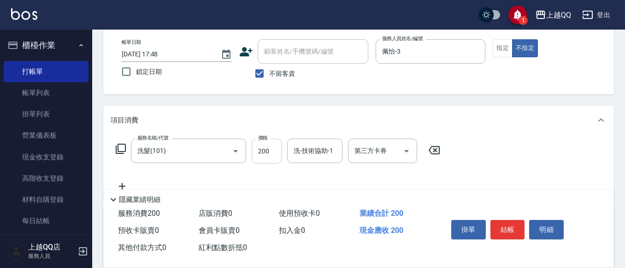
click at [262, 157] on input "200" at bounding box center [267, 150] width 30 height 25
type input "250"
type input "佩怡-3"
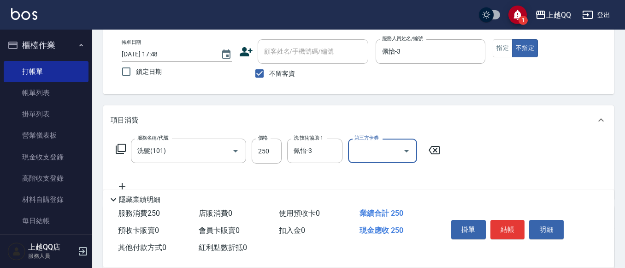
click at [512, 232] on button "結帳" at bounding box center [508, 229] width 35 height 19
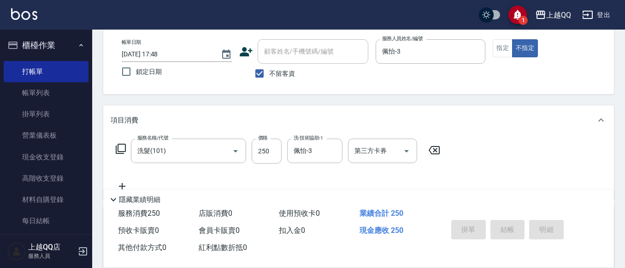
type input "[DATE] 18:17"
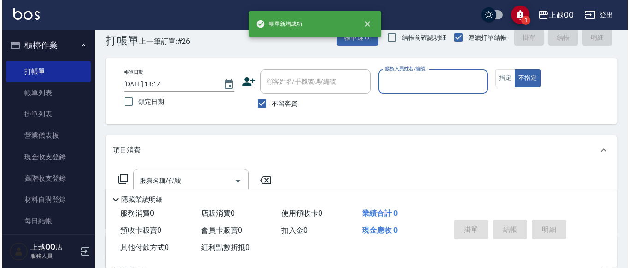
scroll to position [0, 0]
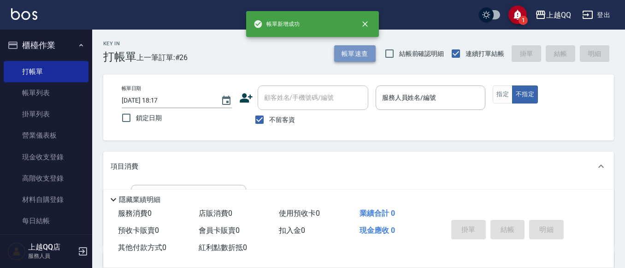
click at [372, 52] on button "帳單速查" at bounding box center [355, 53] width 42 height 17
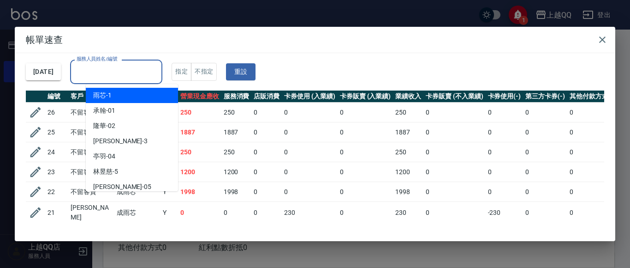
click at [145, 64] on input "服務人員姓名/編號" at bounding box center [116, 72] width 84 height 16
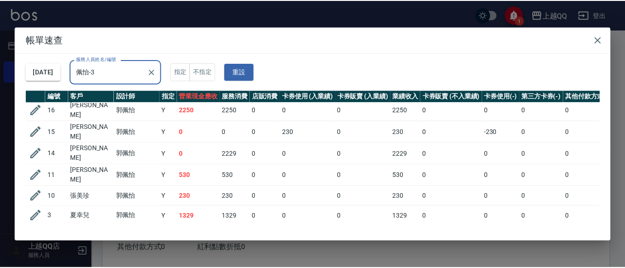
scroll to position [100, 0]
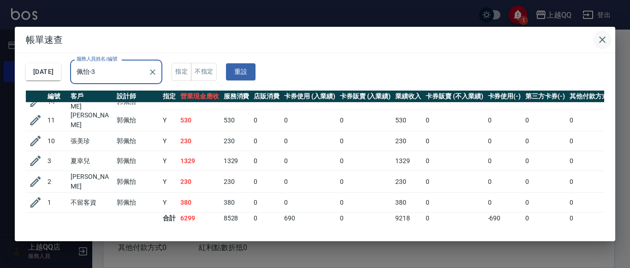
type input "佩怡-3"
drag, startPoint x: 602, startPoint y: 35, endPoint x: 599, endPoint y: 39, distance: 5.2
click at [603, 35] on icon "button" at bounding box center [602, 39] width 11 height 11
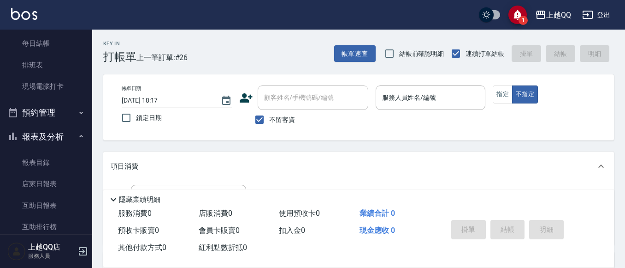
scroll to position [185, 0]
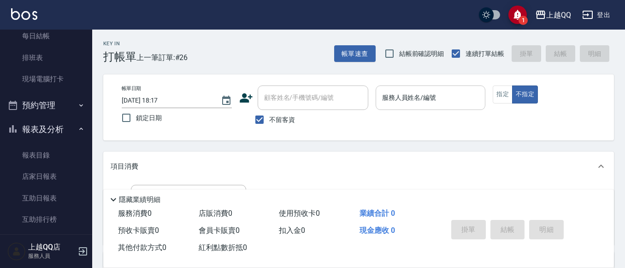
click at [419, 103] on input "服務人員姓名/編號" at bounding box center [431, 97] width 102 height 16
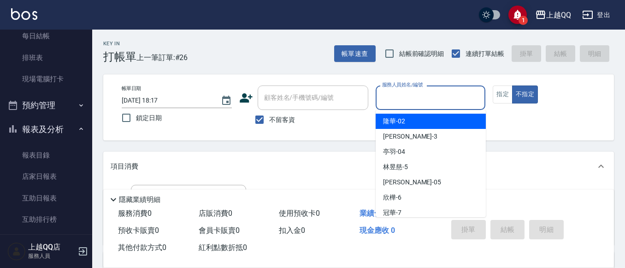
scroll to position [46, 0]
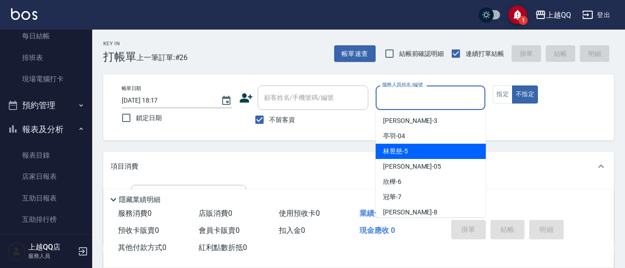
click at [449, 150] on div "[PERSON_NAME]5" at bounding box center [431, 150] width 110 height 15
type input "[PERSON_NAME]5"
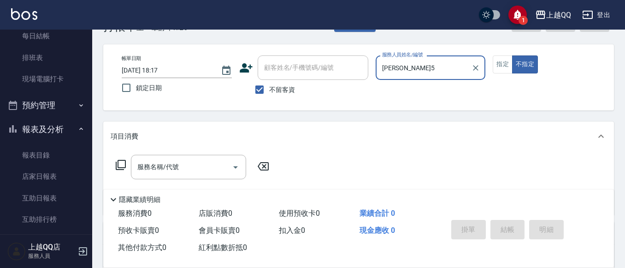
scroll to position [92, 0]
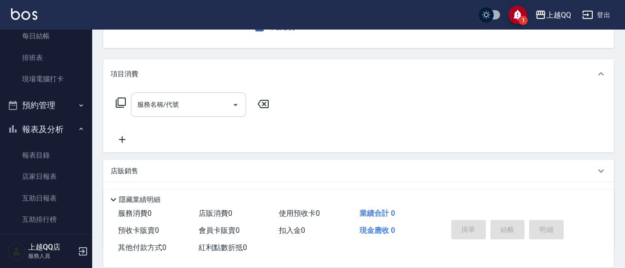
click at [176, 104] on div "服務名稱/代號 服務名稱/代號" at bounding box center [188, 104] width 115 height 24
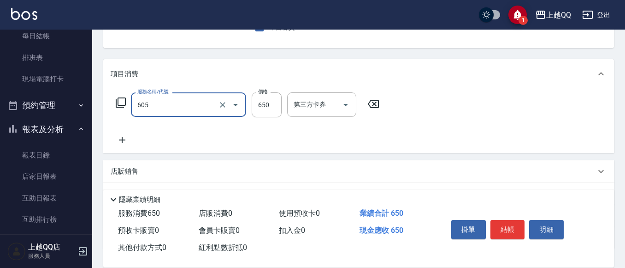
type input "[PERSON_NAME]頭皮冰鎮舒活洗髮(605)"
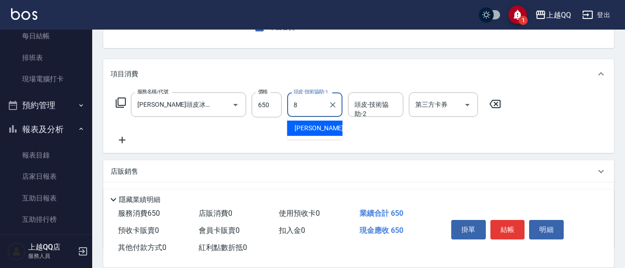
type input "[PERSON_NAME]-8"
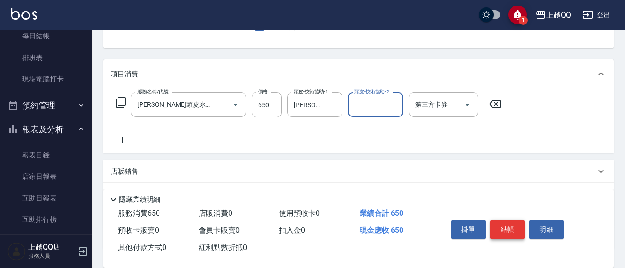
click at [493, 231] on button "結帳" at bounding box center [508, 229] width 35 height 19
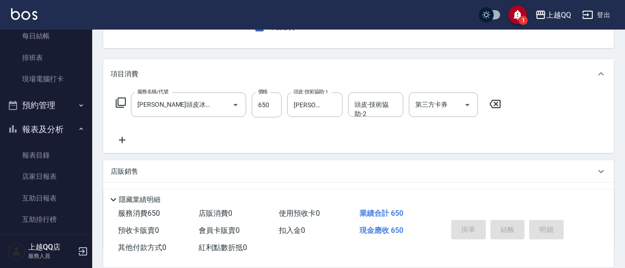
type input "[DATE] 18:28"
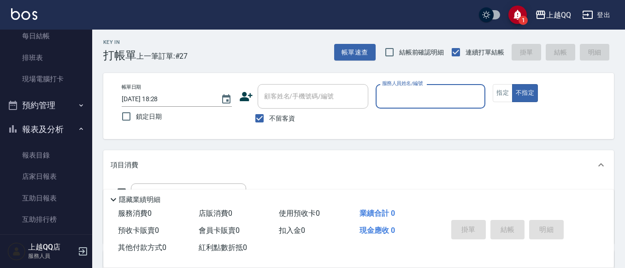
scroll to position [0, 0]
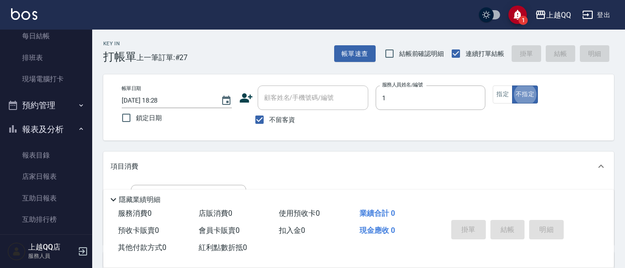
type input "雨芯-1"
type button "false"
click at [262, 125] on input "不留客資" at bounding box center [259, 119] width 19 height 19
click at [260, 123] on input "不留客資" at bounding box center [259, 119] width 19 height 19
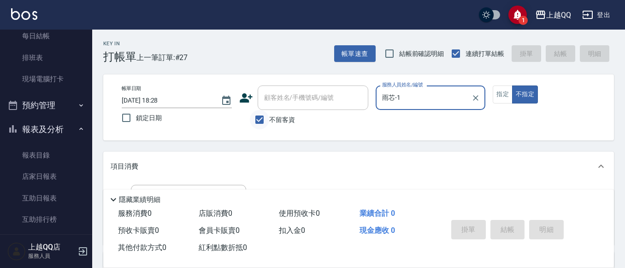
drag, startPoint x: 255, startPoint y: 118, endPoint x: 268, endPoint y: 112, distance: 14.1
click at [256, 118] on input "不留客資" at bounding box center [259, 119] width 19 height 19
checkbox input "false"
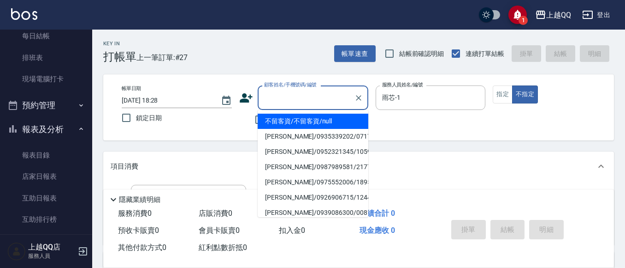
click at [271, 104] on input "顧客姓名/手機號碼/編號" at bounding box center [306, 97] width 89 height 16
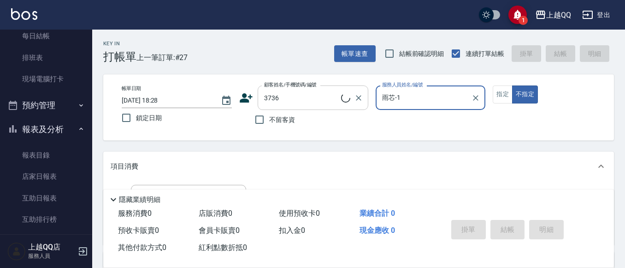
type input "[PERSON_NAME]/0916339743/3736"
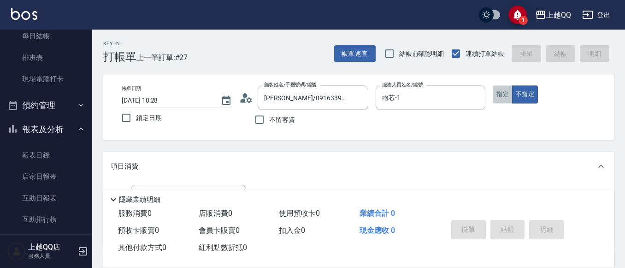
click at [499, 95] on button "指定" at bounding box center [503, 94] width 20 height 18
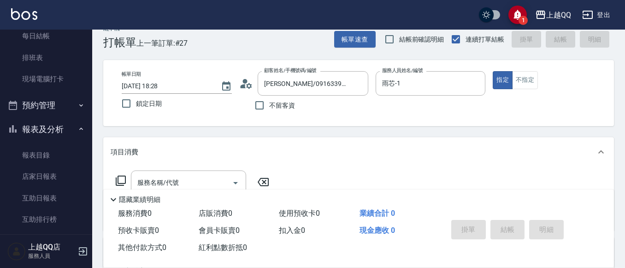
scroll to position [186, 0]
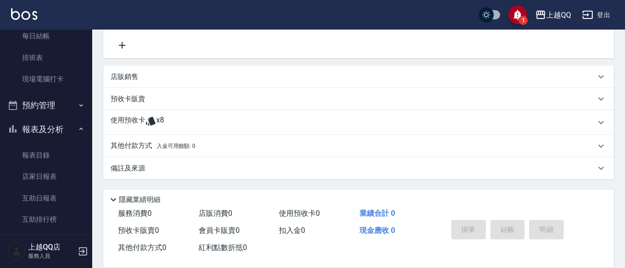
click at [212, 119] on div "使用預收卡 x8" at bounding box center [353, 122] width 485 height 14
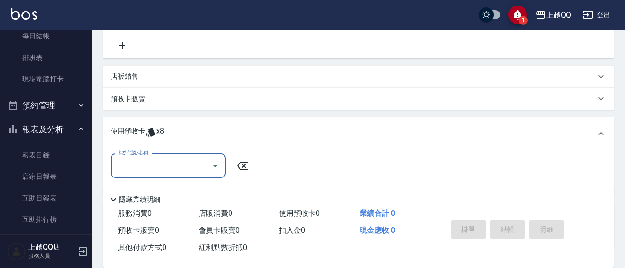
scroll to position [0, 0]
click at [214, 165] on icon "Open" at bounding box center [215, 166] width 5 height 2
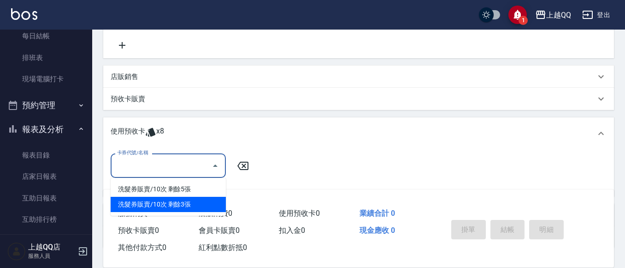
click at [206, 203] on div "洗髮券販賣/10次 剩餘3張" at bounding box center [168, 204] width 115 height 15
type input "洗髮券販賣/10次"
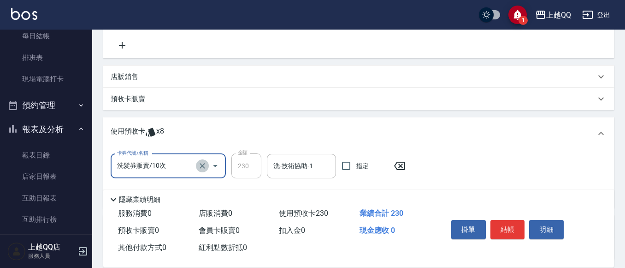
click at [202, 166] on icon "Clear" at bounding box center [202, 165] width 9 height 9
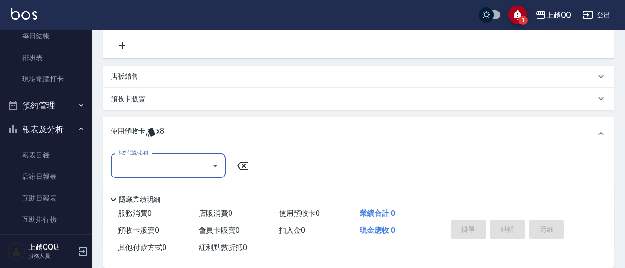
click at [214, 165] on icon "Open" at bounding box center [215, 166] width 5 height 2
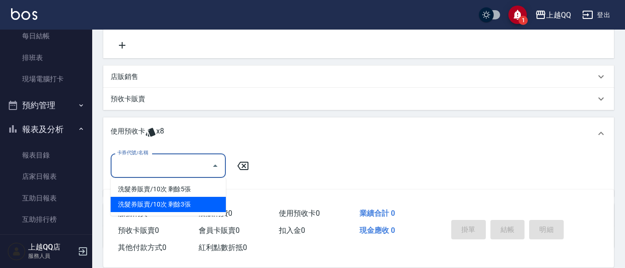
click at [191, 208] on div "洗髮券販賣/10次 剩餘3張" at bounding box center [168, 204] width 115 height 15
type input "洗髮券販賣/10次"
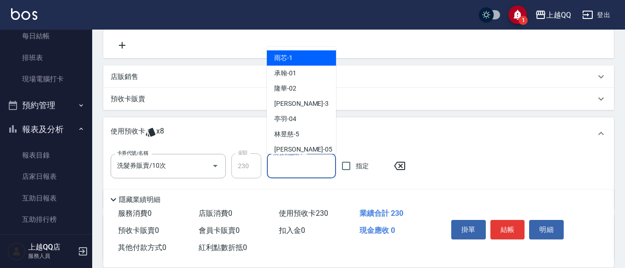
click at [278, 170] on input "洗-技術協助-1" at bounding box center [301, 166] width 61 height 16
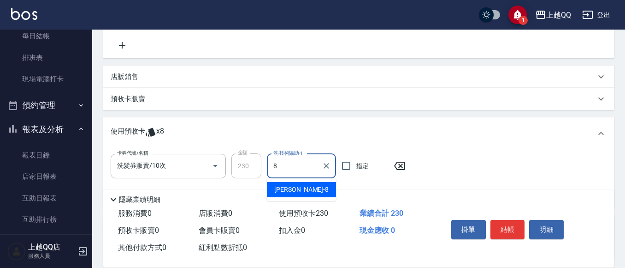
type input "[PERSON_NAME]-8"
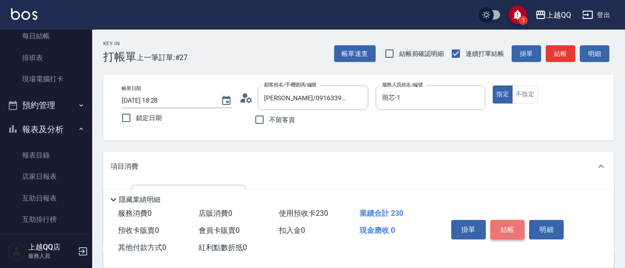
click at [500, 220] on button "結帳" at bounding box center [508, 229] width 35 height 19
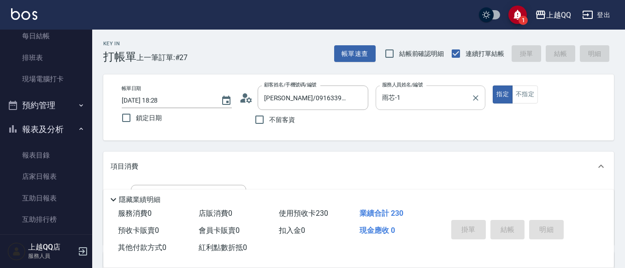
type input "[DATE] 18:50"
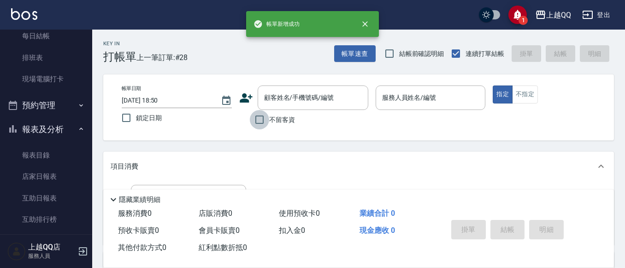
click at [265, 125] on input "不留客資" at bounding box center [259, 119] width 19 height 19
checkbox input "true"
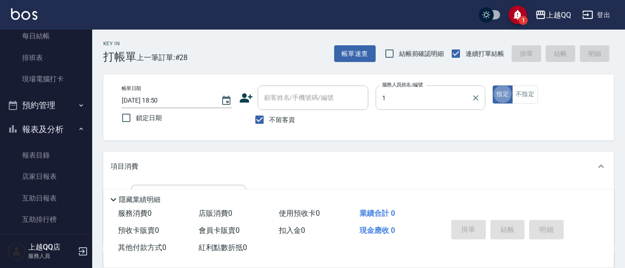
type input "雨芯-1"
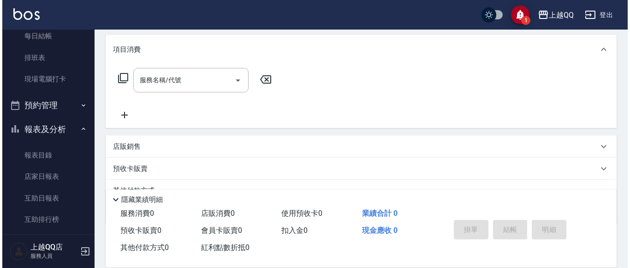
scroll to position [138, 0]
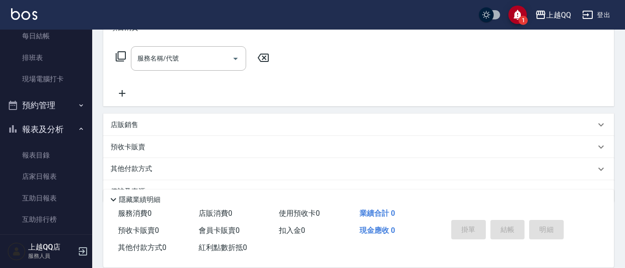
click at [120, 58] on icon at bounding box center [120, 56] width 11 height 11
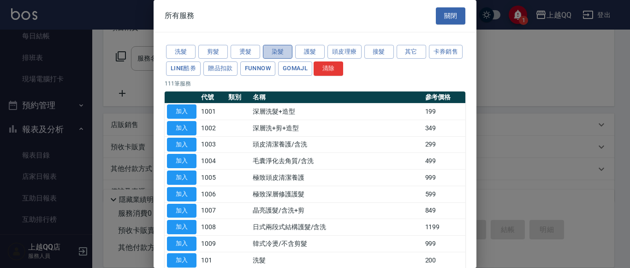
click at [271, 53] on button "染髮" at bounding box center [278, 52] width 30 height 14
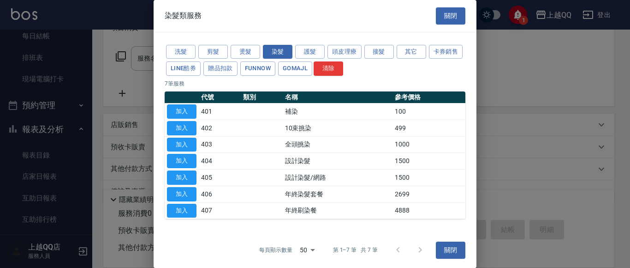
click at [263, 45] on button "染髮" at bounding box center [278, 52] width 30 height 14
click at [189, 163] on button "加入" at bounding box center [182, 161] width 30 height 14
type input "設計染髮(404)"
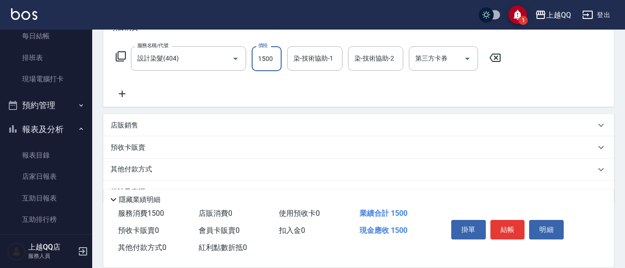
click at [265, 49] on input "1500" at bounding box center [267, 58] width 30 height 25
type input "1799"
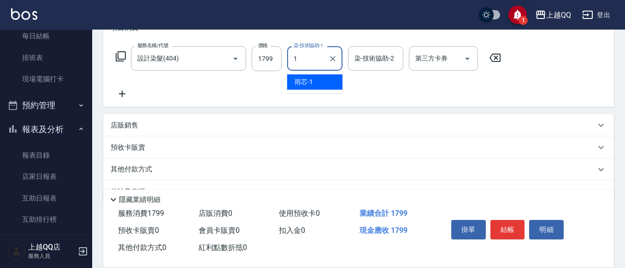
type input "雨芯-1"
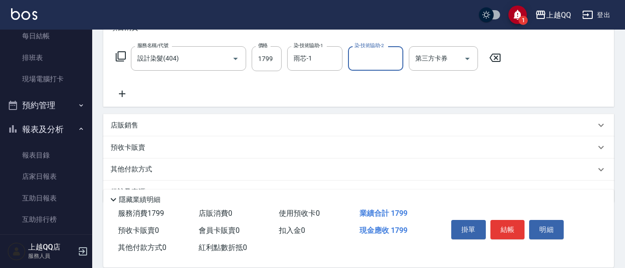
click at [119, 60] on icon at bounding box center [120, 56] width 11 height 11
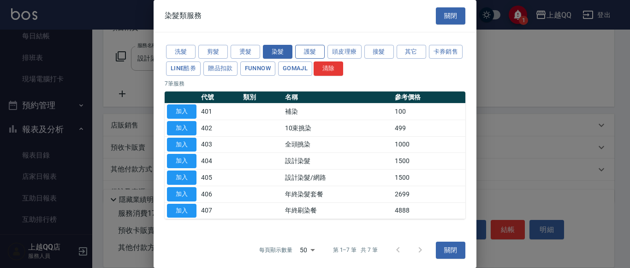
click at [308, 48] on button "護髮" at bounding box center [310, 52] width 30 height 14
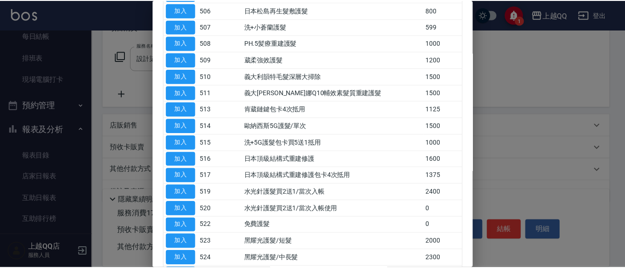
scroll to position [185, 0]
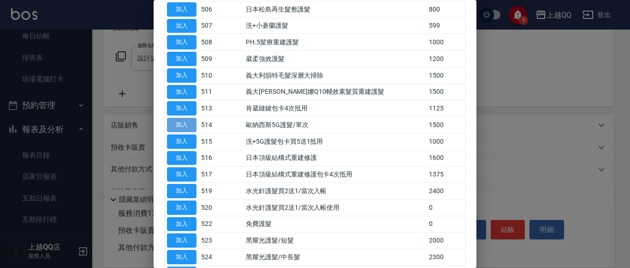
click at [187, 125] on button "加入" at bounding box center [182, 125] width 30 height 14
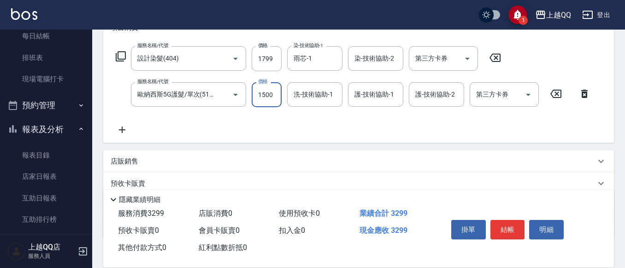
click at [261, 91] on input "1500" at bounding box center [267, 94] width 30 height 25
type input "999"
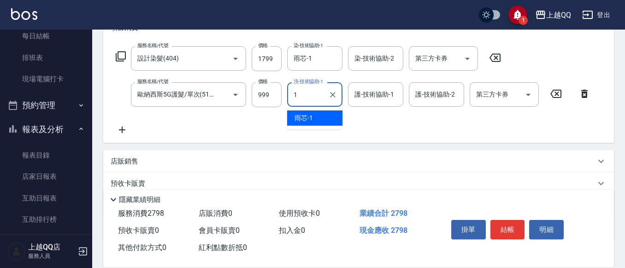
type input "雨芯-1"
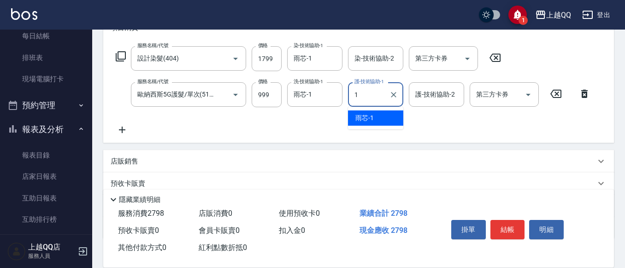
type input "雨芯-1"
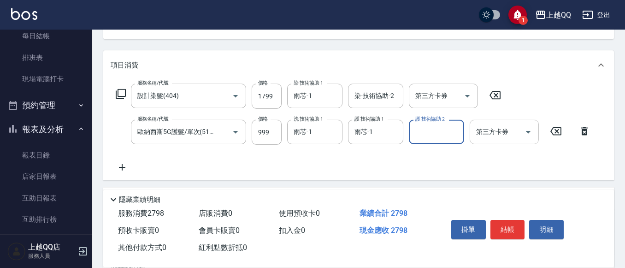
scroll to position [0, 0]
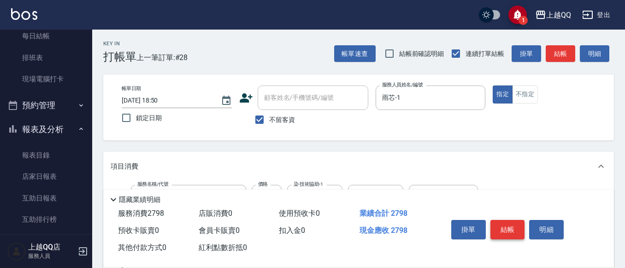
click at [508, 221] on button "結帳" at bounding box center [508, 229] width 35 height 19
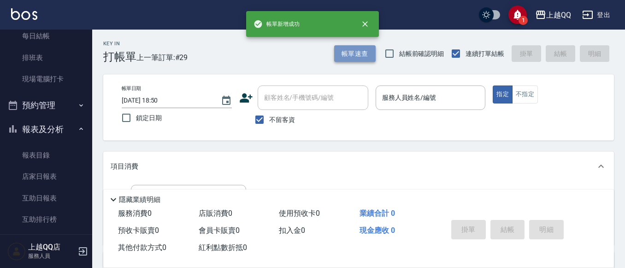
click at [344, 54] on button "帳單速查" at bounding box center [355, 53] width 42 height 17
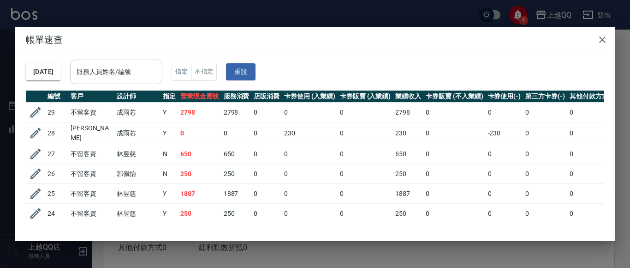
click at [162, 73] on div "服務人員姓名/編號" at bounding box center [116, 72] width 92 height 24
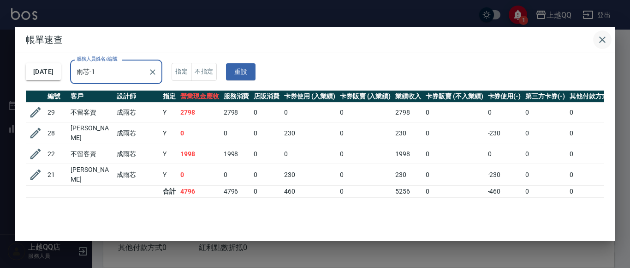
type input "雨芯-1"
click at [600, 38] on icon "button" at bounding box center [602, 39] width 11 height 11
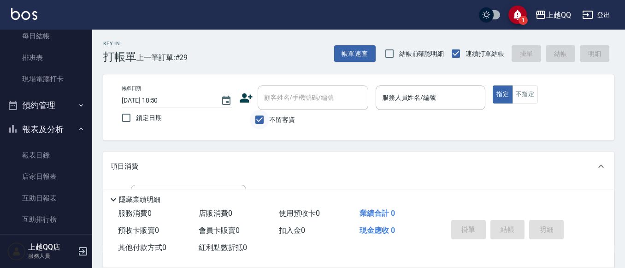
click at [255, 119] on input "不留客資" at bounding box center [259, 119] width 19 height 19
checkbox input "false"
click at [264, 98] on input "顧客姓名/手機號碼/編號" at bounding box center [306, 97] width 89 height 16
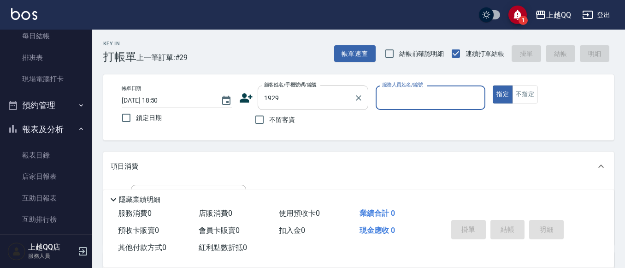
click at [493, 85] on button "指定" at bounding box center [503, 94] width 20 height 18
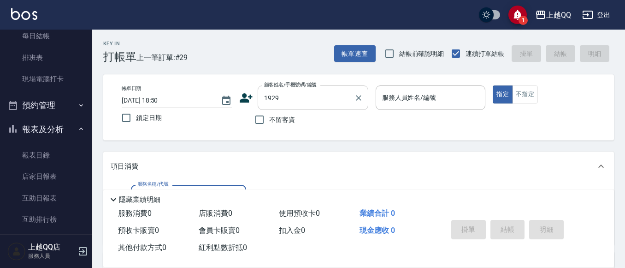
type input "[PERSON_NAME]/1929_歐雅惠/1929"
type input "佩怡-3"
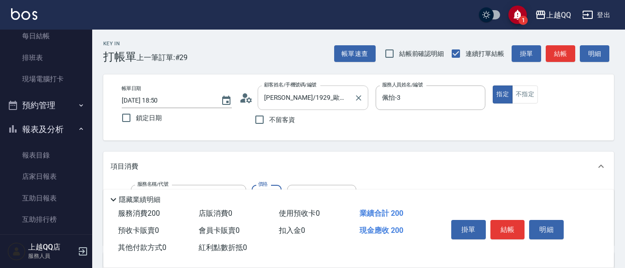
type input "洗髮(101)"
type input "230"
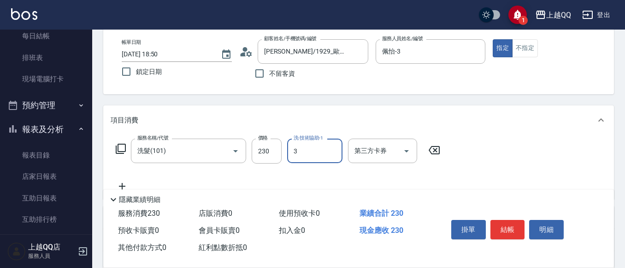
type input "佩怡-3"
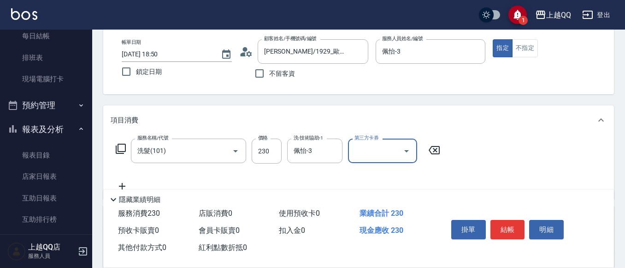
click at [500, 220] on button "結帳" at bounding box center [508, 229] width 35 height 19
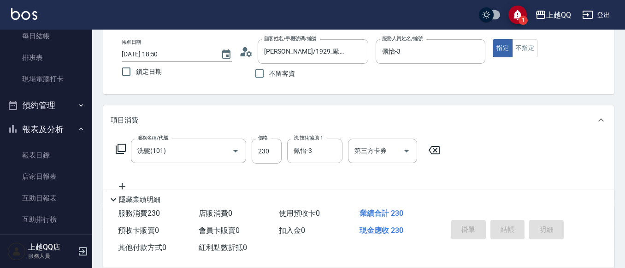
type input "[DATE] 18:52"
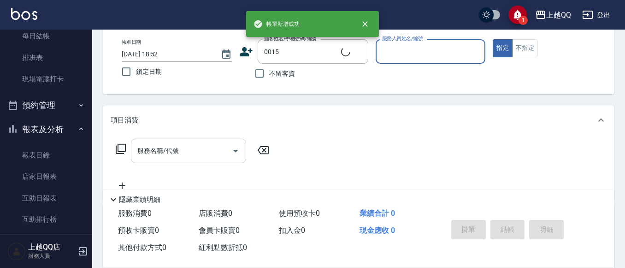
type input "[PERSON_NAME]/0955020415/0015"
type input "佩怡-3"
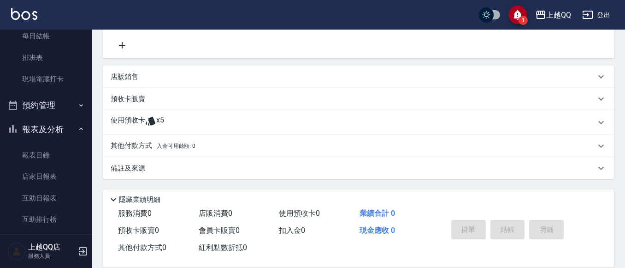
click at [146, 122] on icon at bounding box center [150, 120] width 11 height 11
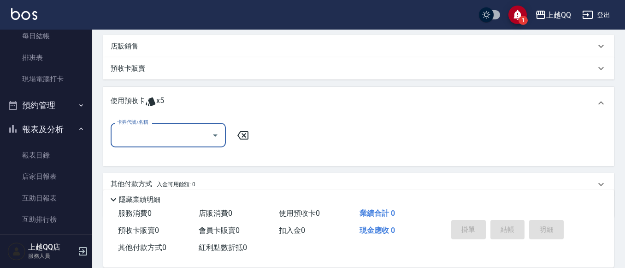
scroll to position [232, 0]
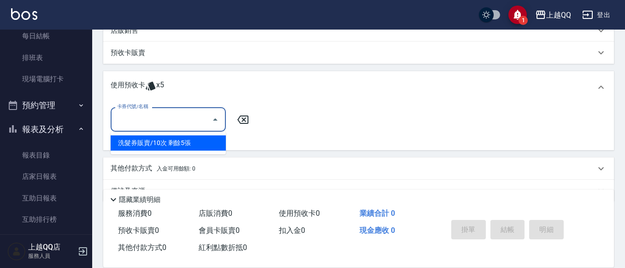
click at [143, 118] on input "卡券代號/名稱" at bounding box center [161, 119] width 93 height 16
click at [138, 141] on div "洗髮券販賣/10次 剩餘5張" at bounding box center [168, 142] width 115 height 15
type input "洗髮券販賣/10次"
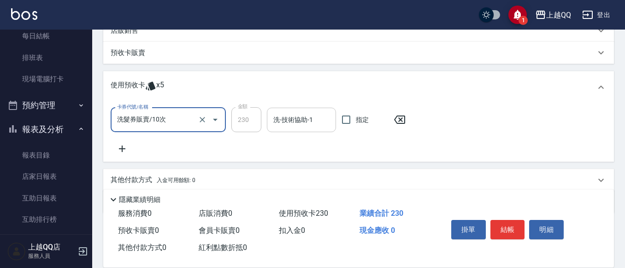
click at [286, 125] on input "洗-技術協助-1" at bounding box center [301, 120] width 61 height 16
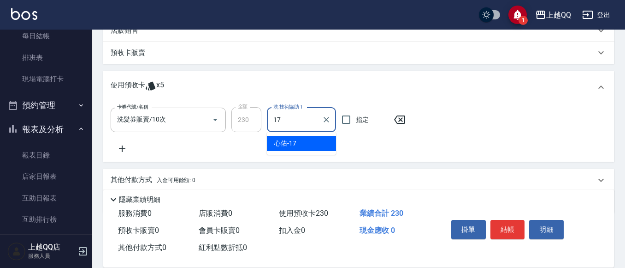
type input "心佑-17"
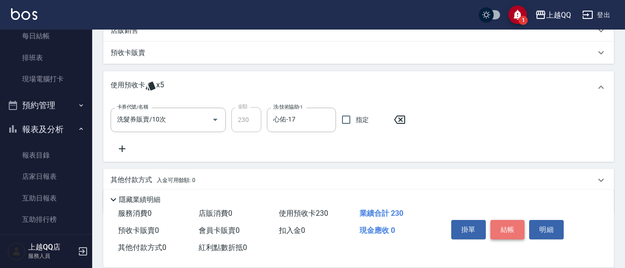
click at [507, 221] on button "結帳" at bounding box center [508, 229] width 35 height 19
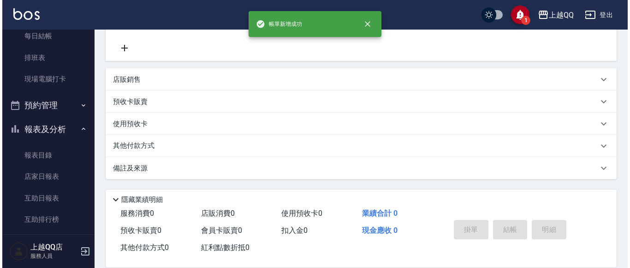
scroll to position [0, 0]
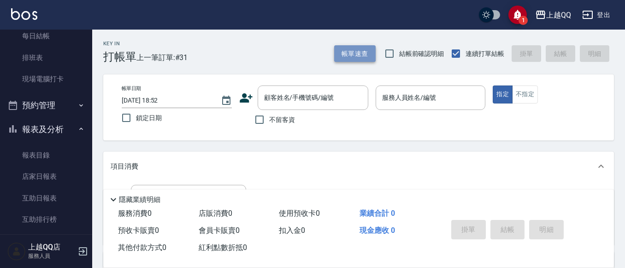
click at [347, 51] on button "帳單速查" at bounding box center [355, 53] width 42 height 17
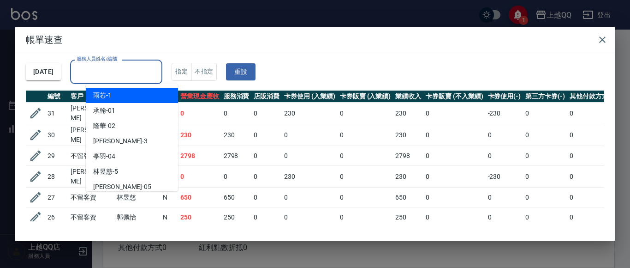
click at [158, 67] on input "服務人員姓名/編號" at bounding box center [116, 72] width 84 height 16
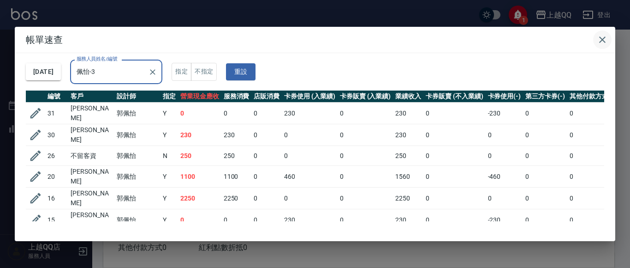
type input "佩怡-3"
click at [600, 37] on icon "button" at bounding box center [602, 39] width 6 height 6
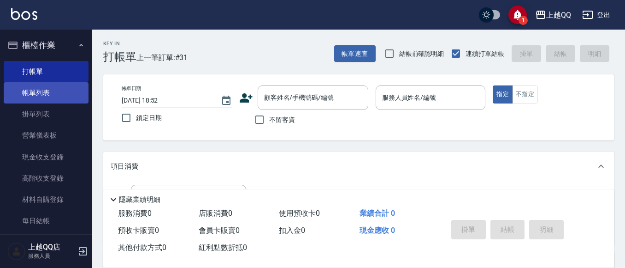
click at [52, 90] on link "帳單列表" at bounding box center [46, 92] width 85 height 21
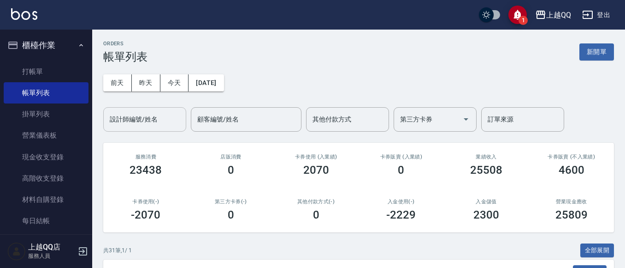
click at [134, 122] on input "設計師編號/姓名" at bounding box center [144, 119] width 75 height 16
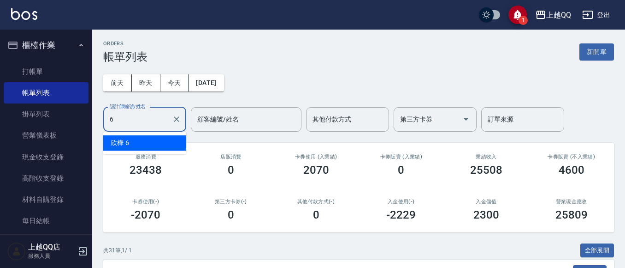
type input "欣樺-6"
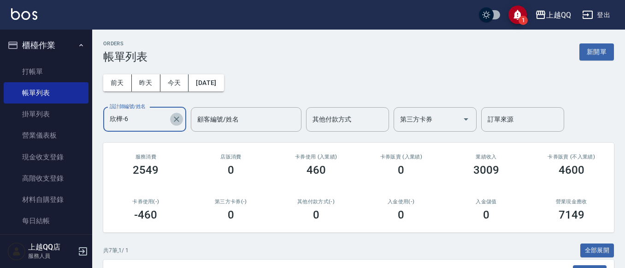
click at [173, 118] on icon "Clear" at bounding box center [176, 118] width 9 height 9
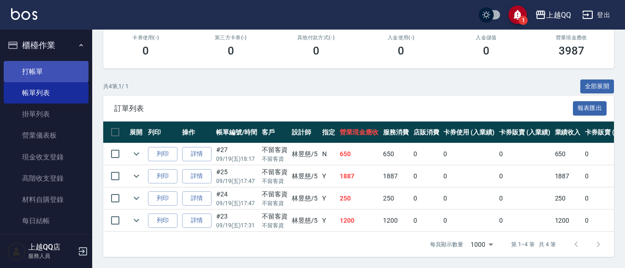
type input "[PERSON_NAME]5"
click at [23, 69] on link "打帳單" at bounding box center [46, 71] width 85 height 21
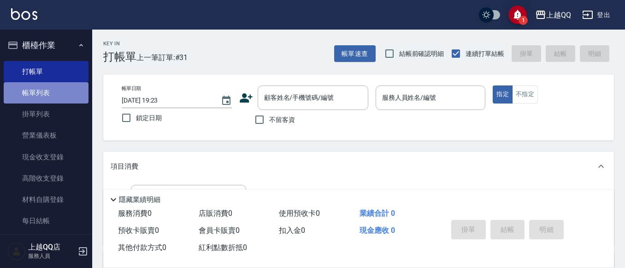
click at [48, 95] on link "帳單列表" at bounding box center [46, 92] width 85 height 21
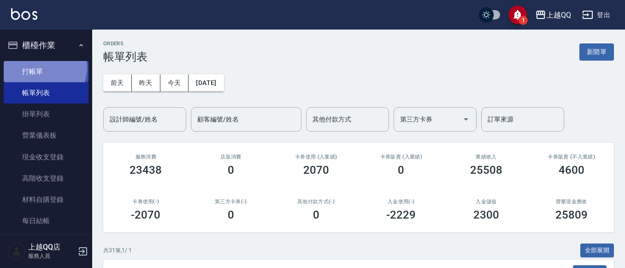
click at [41, 67] on link "打帳單" at bounding box center [46, 71] width 85 height 21
